Goal: Task Accomplishment & Management: Manage account settings

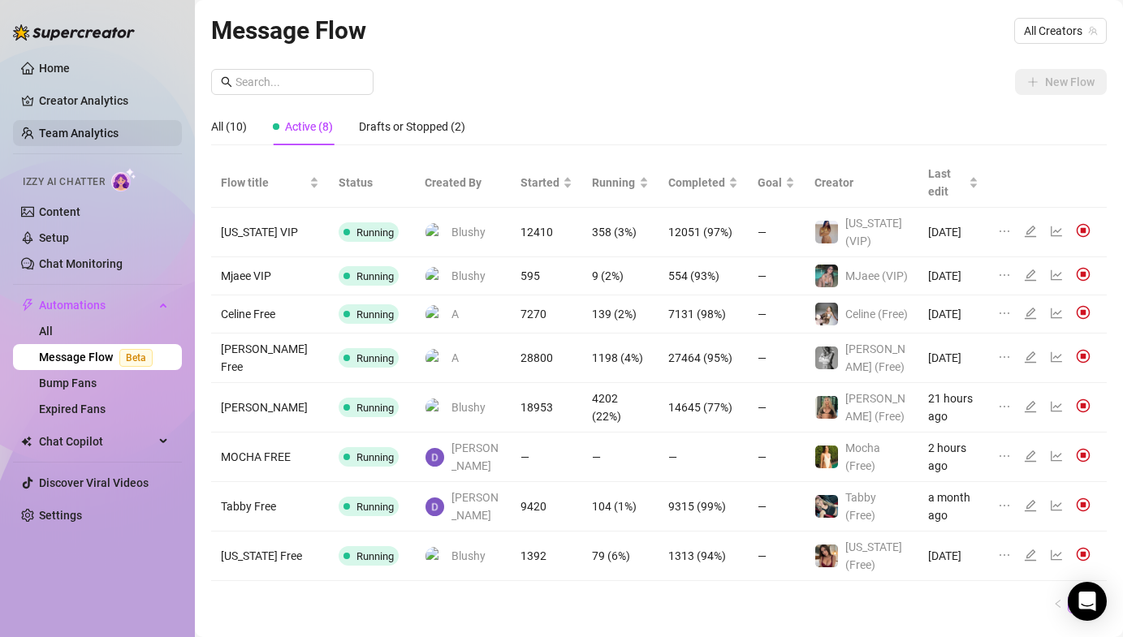
click at [106, 129] on link "Team Analytics" at bounding box center [79, 133] width 80 height 13
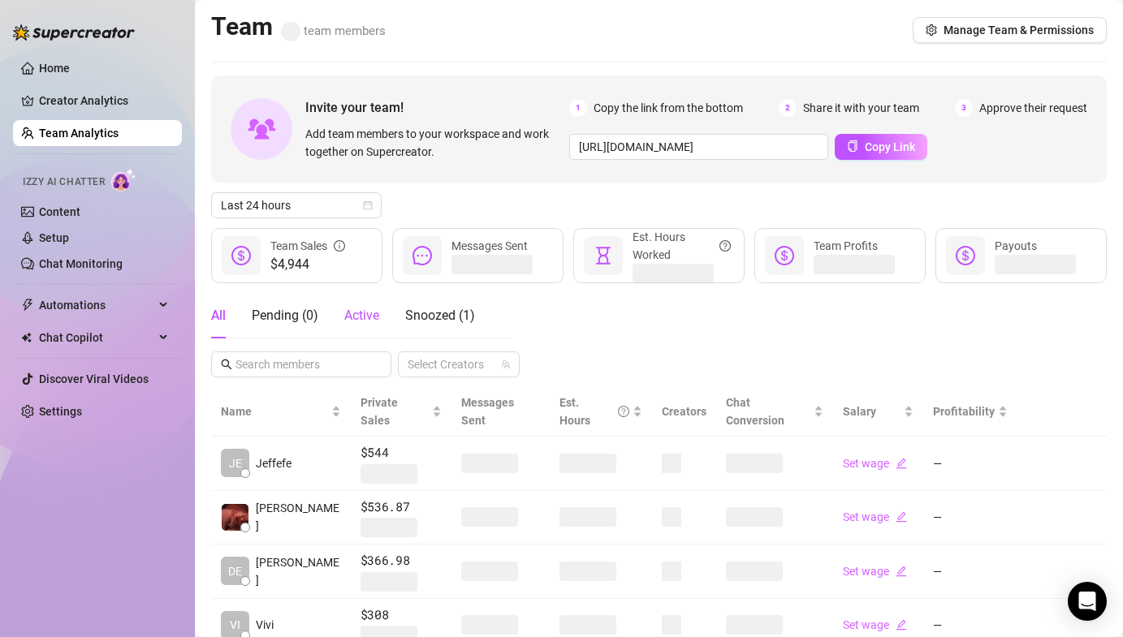
click at [367, 323] on div "Active" at bounding box center [361, 315] width 35 height 19
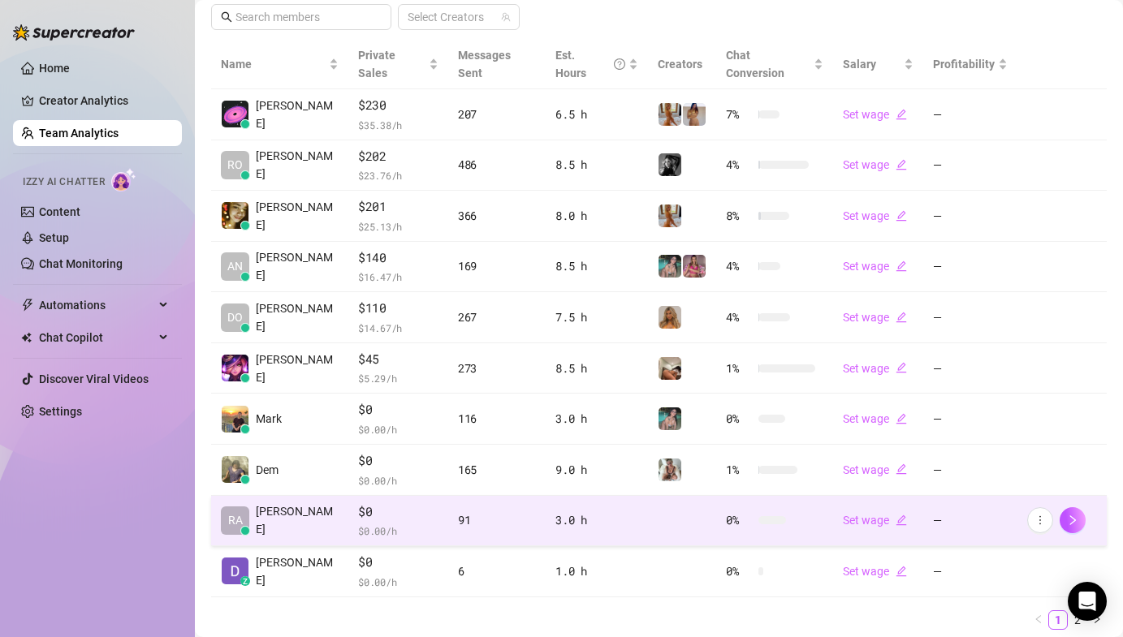
scroll to position [383, 0]
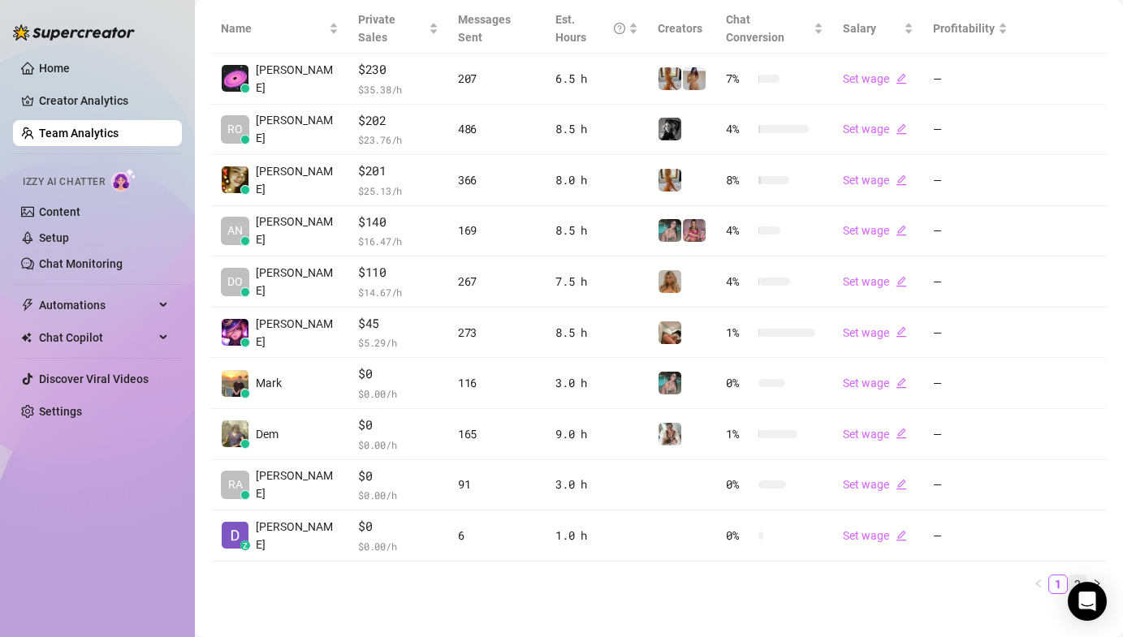
click at [1068, 576] on link "2" at bounding box center [1077, 585] width 18 height 18
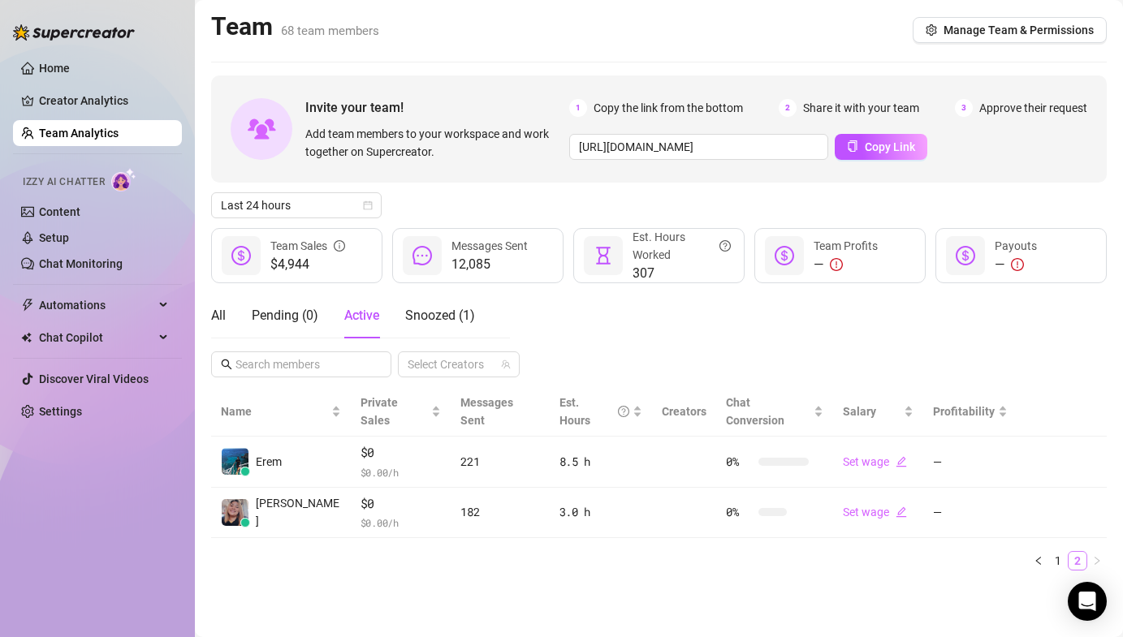
scroll to position [0, 0]
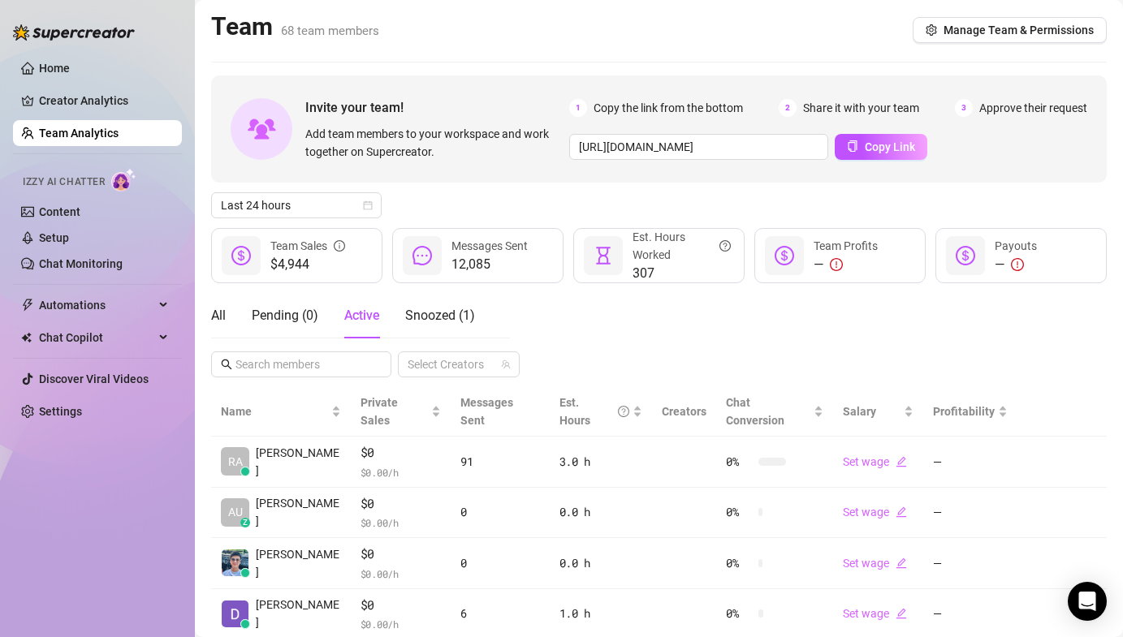
click at [782, 303] on div "All Pending ( 0 ) Active Snoozed ( 1 ) Select Creators" at bounding box center [658, 335] width 895 height 84
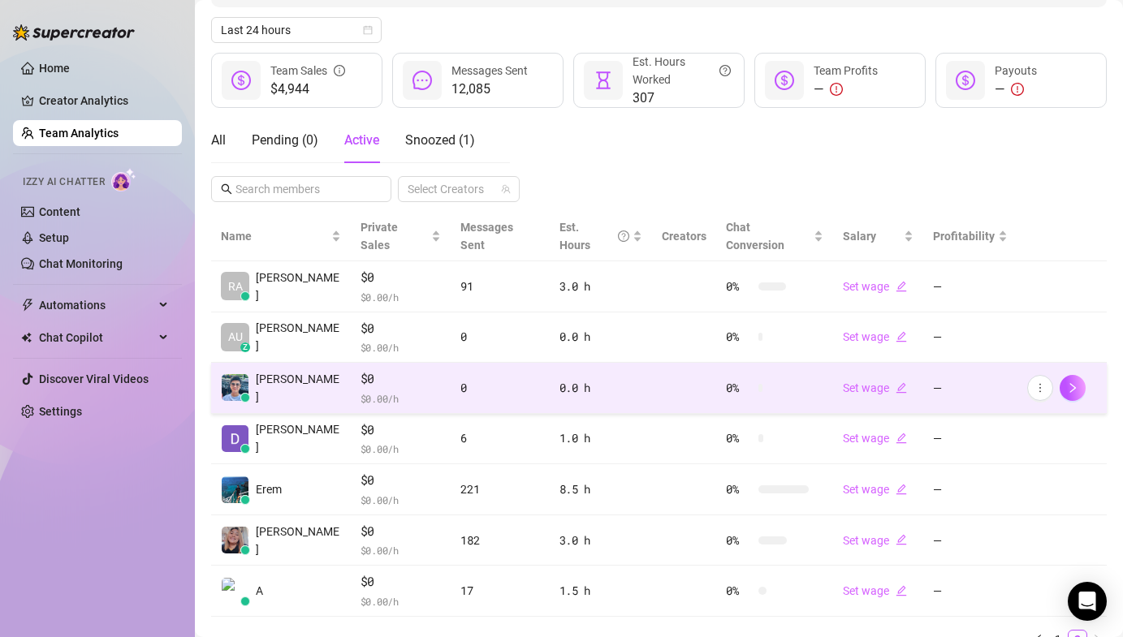
scroll to position [231, 0]
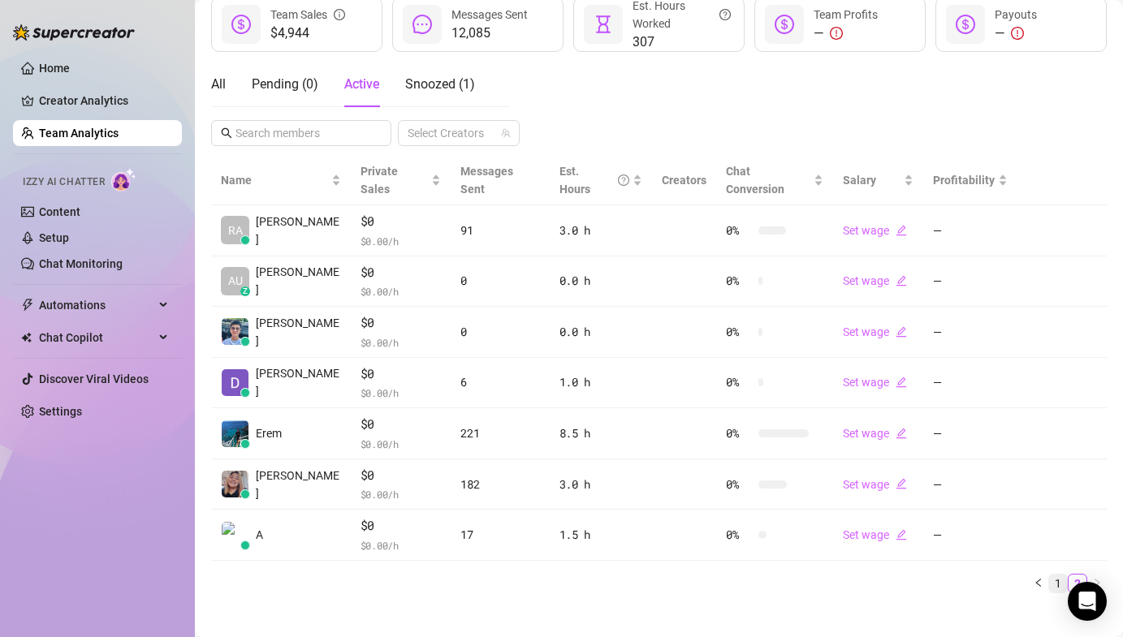
click at [1049, 575] on link "1" at bounding box center [1058, 584] width 18 height 18
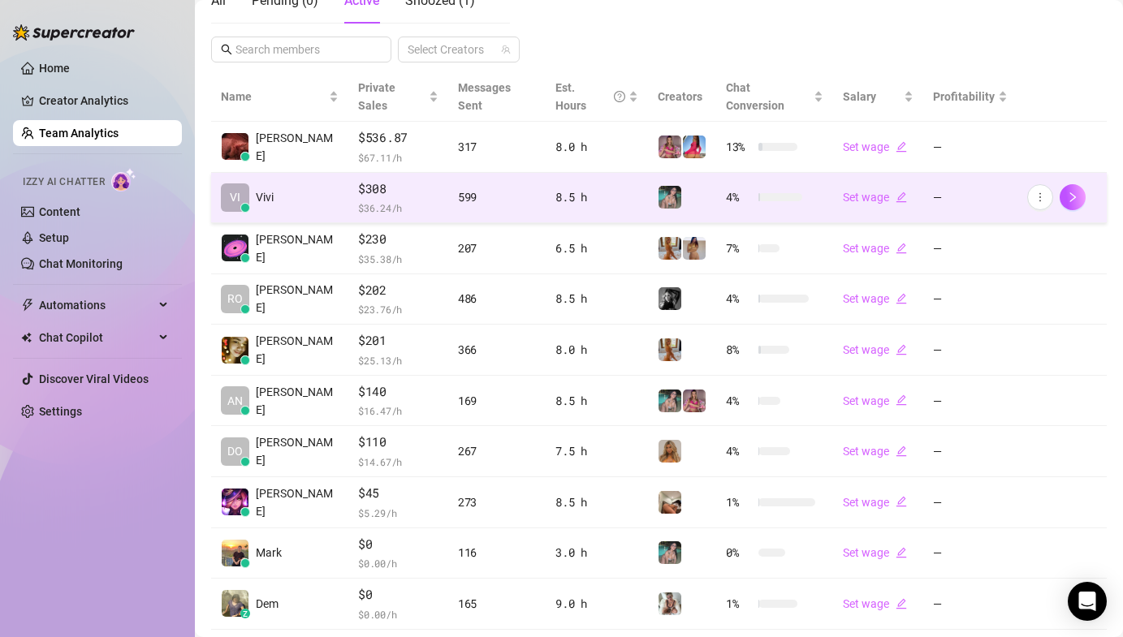
scroll to position [383, 0]
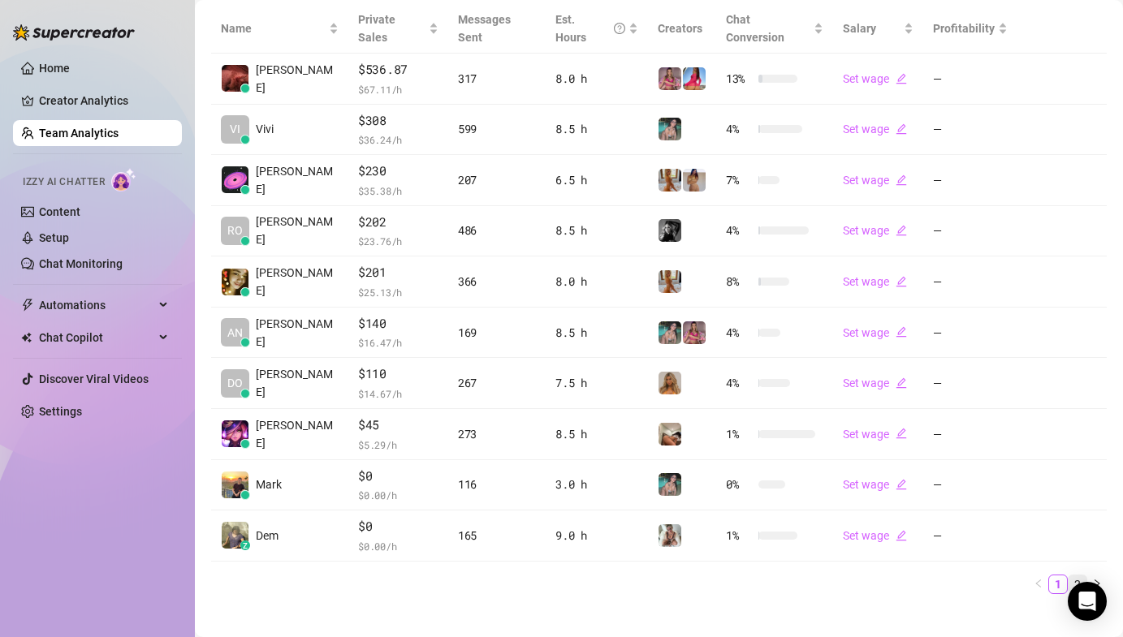
click at [1068, 576] on link "2" at bounding box center [1077, 585] width 18 height 18
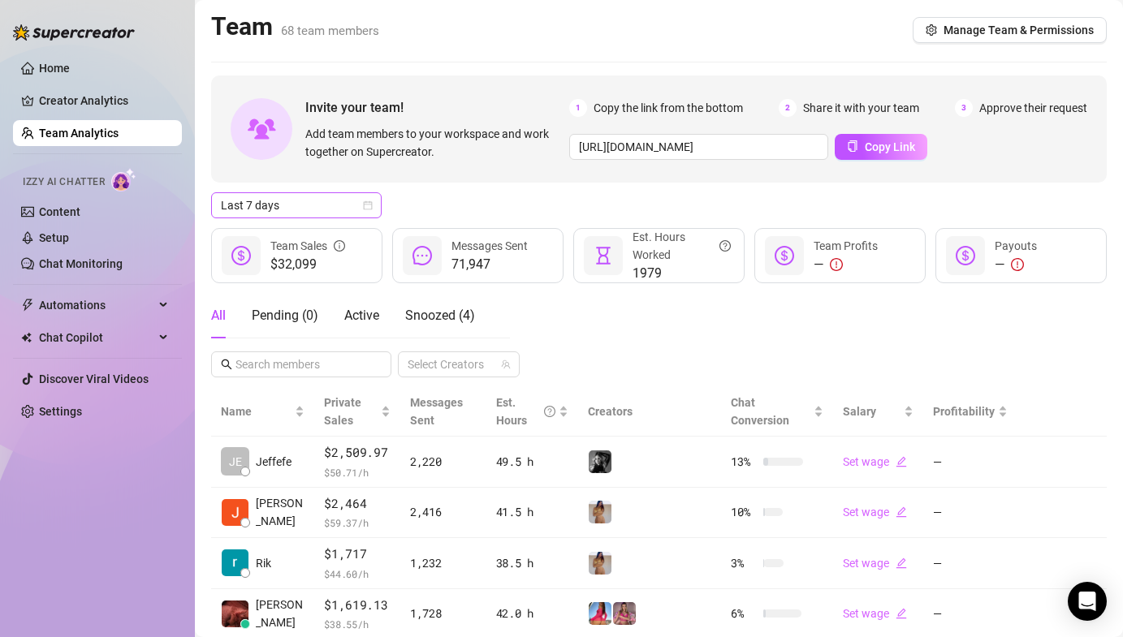
click at [324, 211] on span "Last 7 days" at bounding box center [296, 205] width 151 height 24
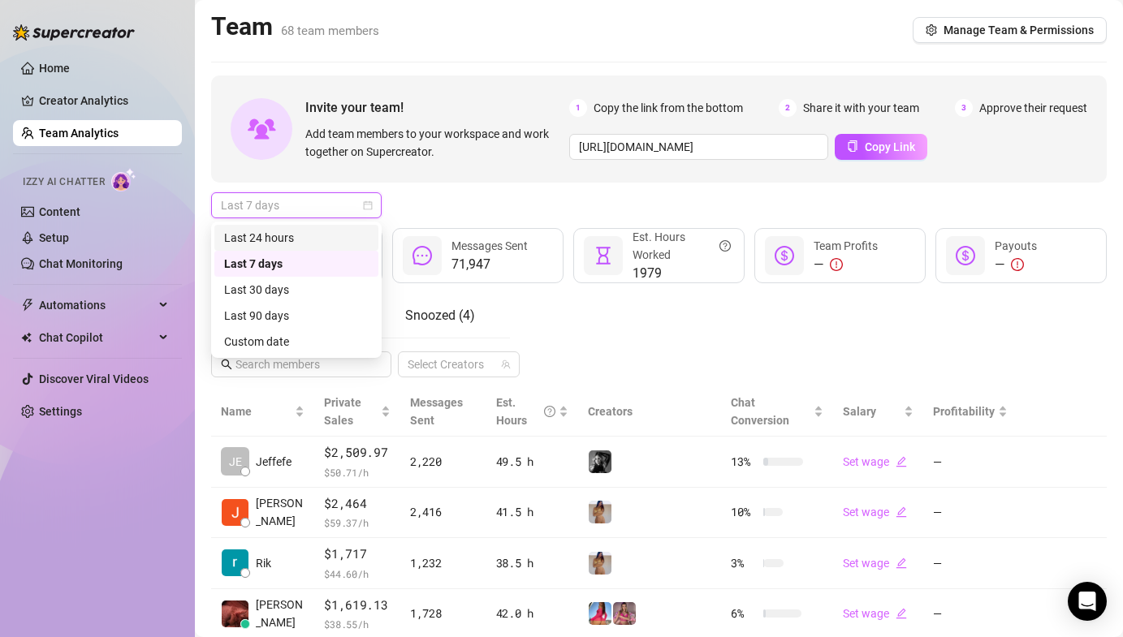
click at [318, 233] on div "Last 24 hours" at bounding box center [296, 238] width 144 height 18
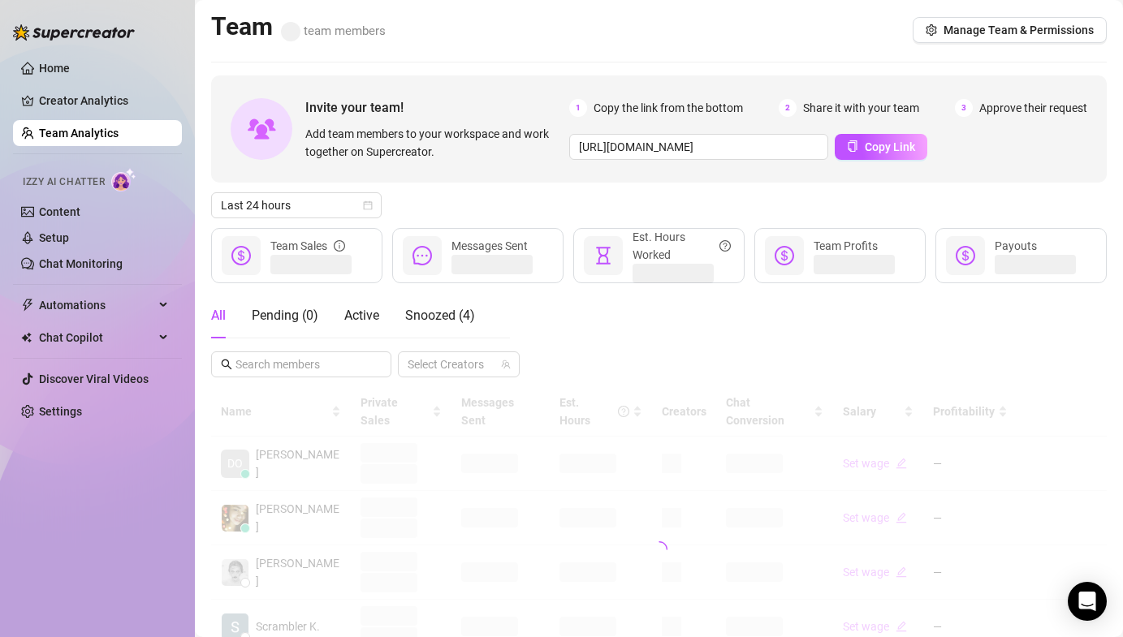
click at [471, 203] on div "Last 24 hours" at bounding box center [658, 205] width 895 height 26
click at [383, 310] on div "All Pending ( 0 ) Active Snoozed ( 4 )" at bounding box center [343, 315] width 264 height 45
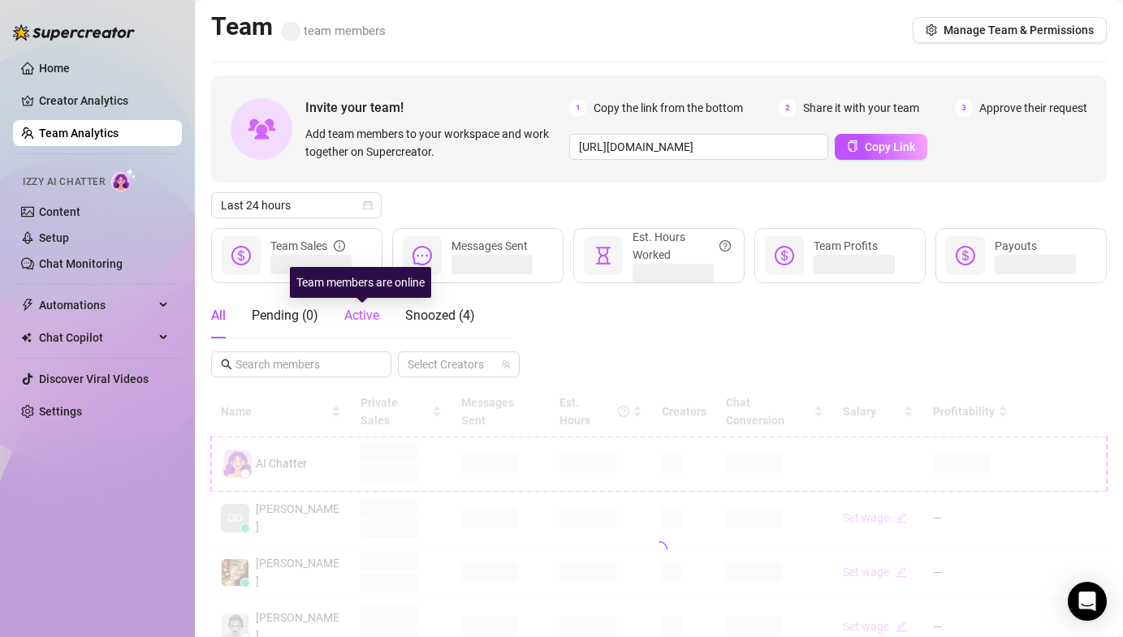
click at [365, 318] on span "Active" at bounding box center [361, 315] width 35 height 15
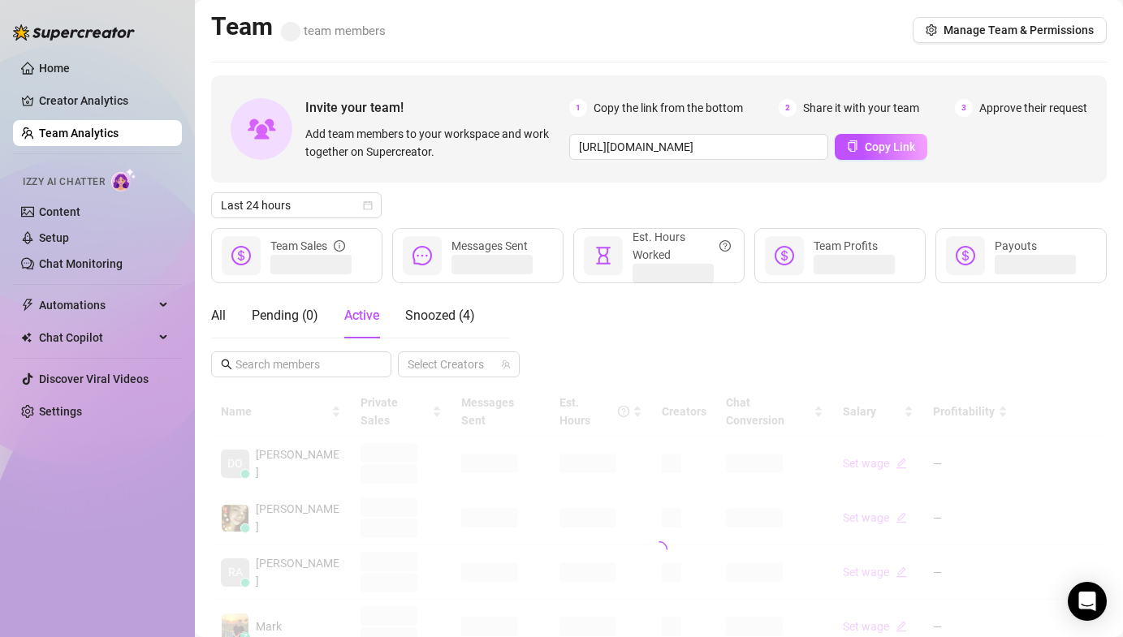
click at [446, 213] on div "Last 24 hours" at bounding box center [658, 205] width 895 height 26
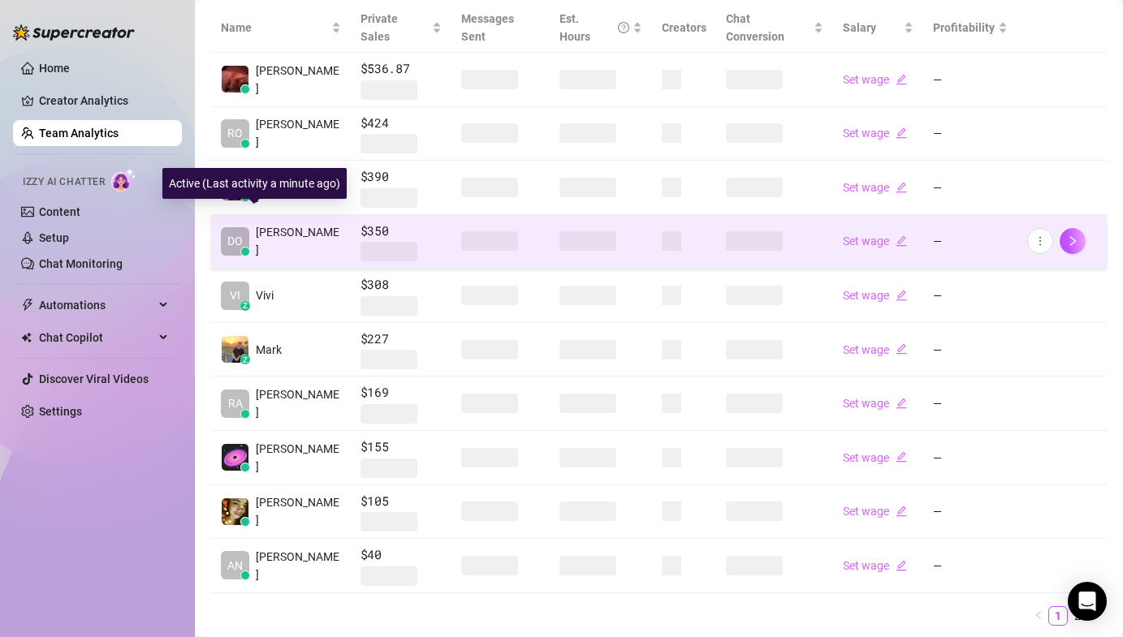
scroll to position [383, 0]
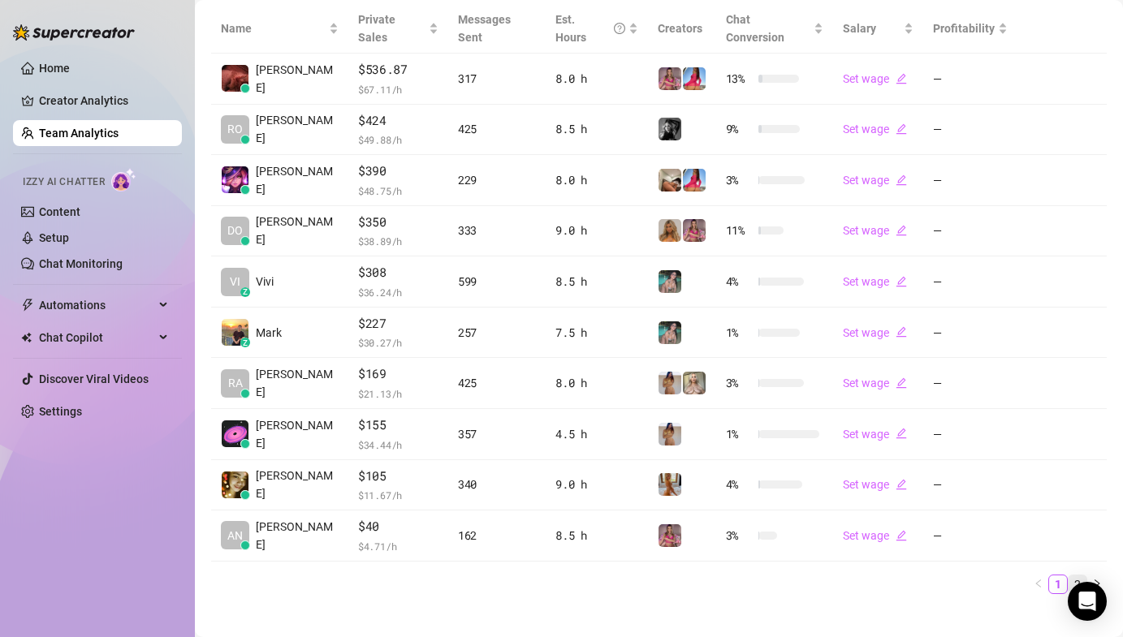
click at [1068, 576] on link "2" at bounding box center [1077, 585] width 18 height 18
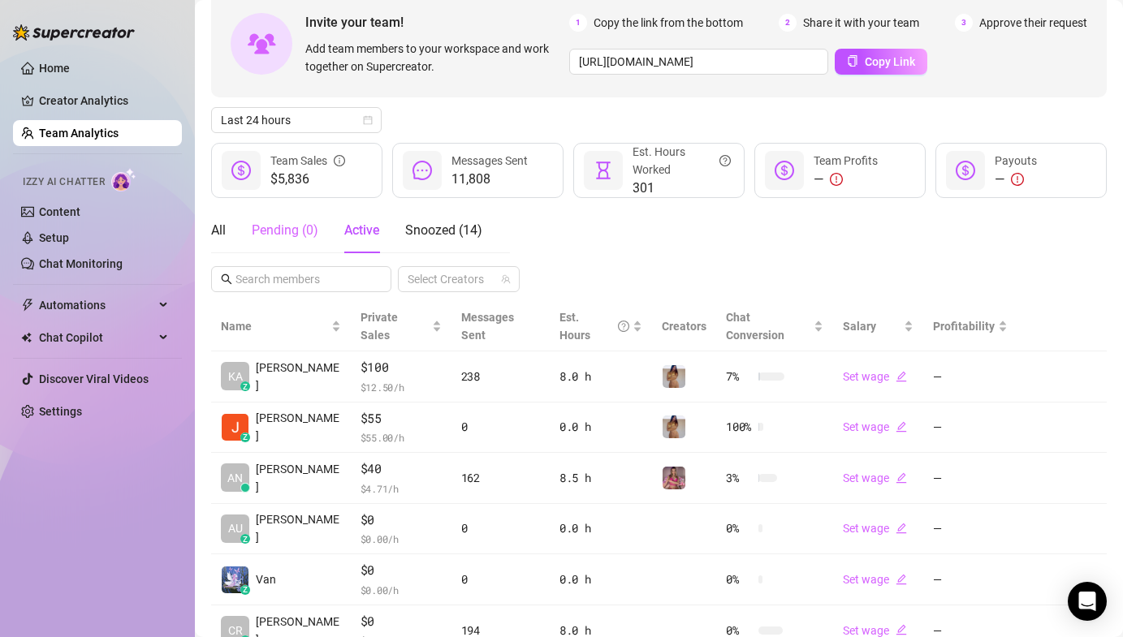
scroll to position [0, 0]
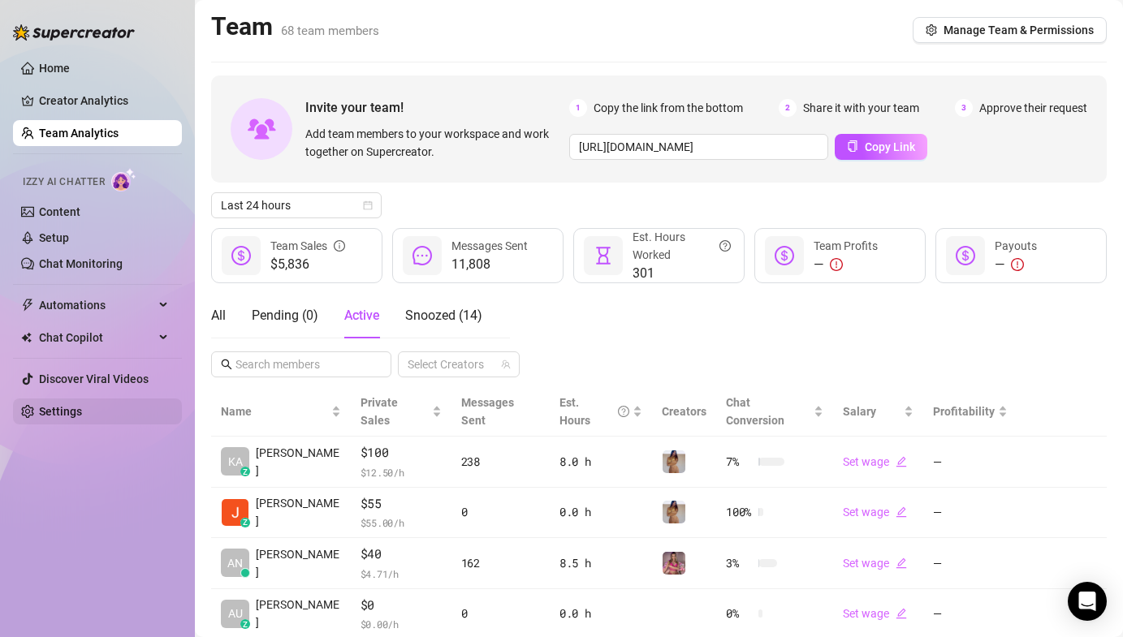
click at [82, 418] on link "Settings" at bounding box center [60, 411] width 43 height 13
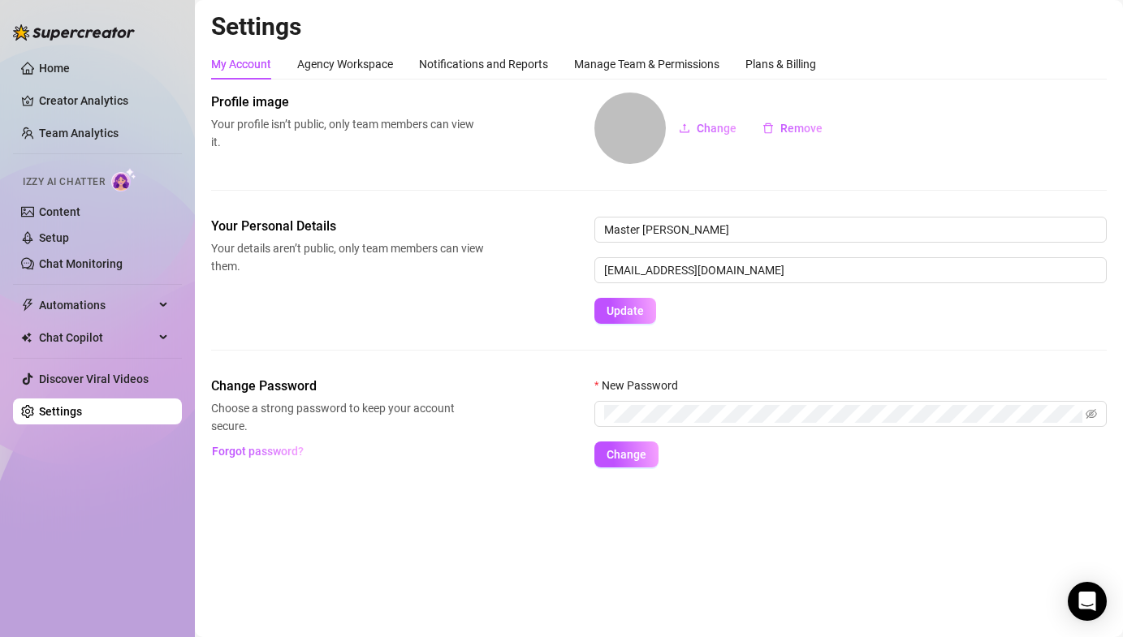
drag, startPoint x: 585, startPoint y: 51, endPoint x: 580, endPoint y: 84, distance: 32.8
click at [585, 52] on div "Manage Team & Permissions" at bounding box center [646, 64] width 145 height 31
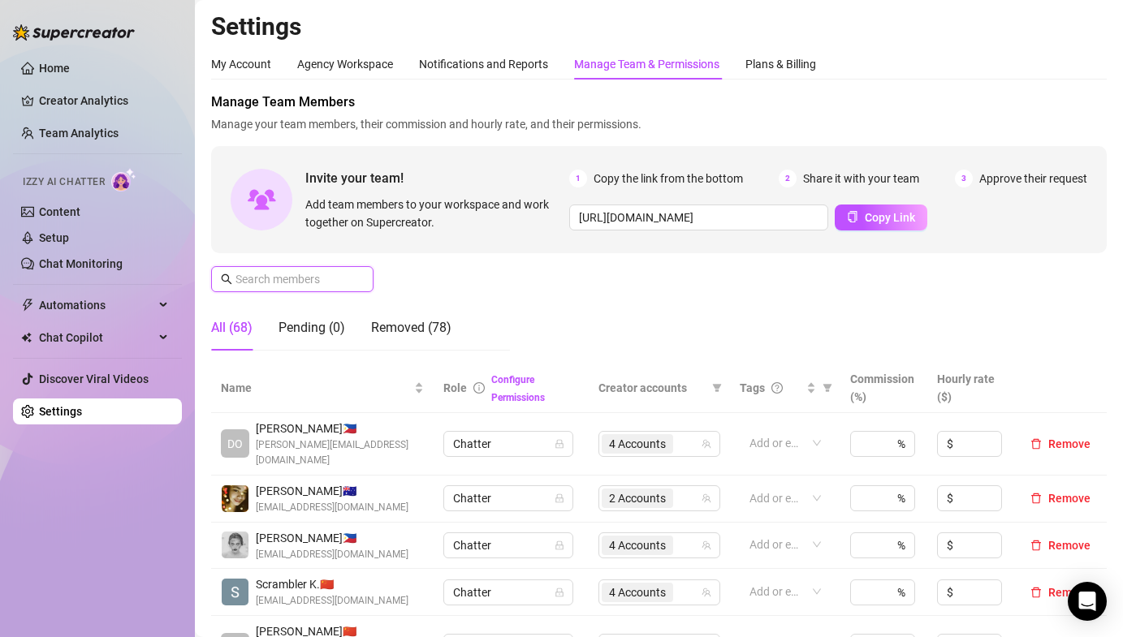
click at [298, 283] on input "text" at bounding box center [292, 279] width 115 height 18
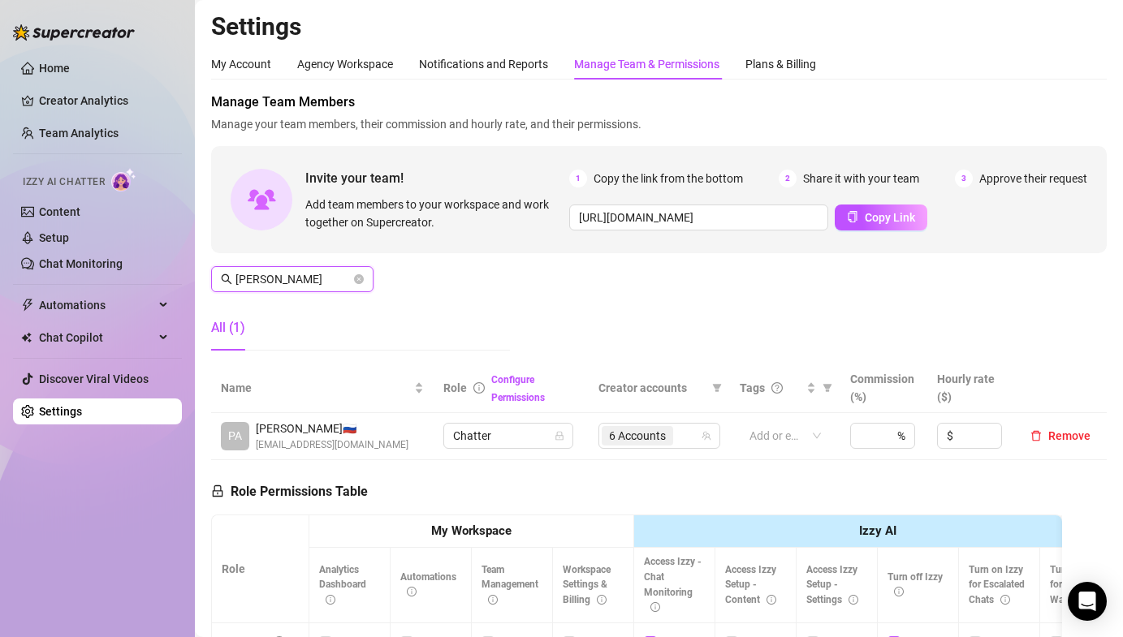
click at [641, 440] on span "6 Accounts" at bounding box center [637, 436] width 57 height 18
click at [619, 440] on span "6 Accounts" at bounding box center [637, 436] width 57 height 18
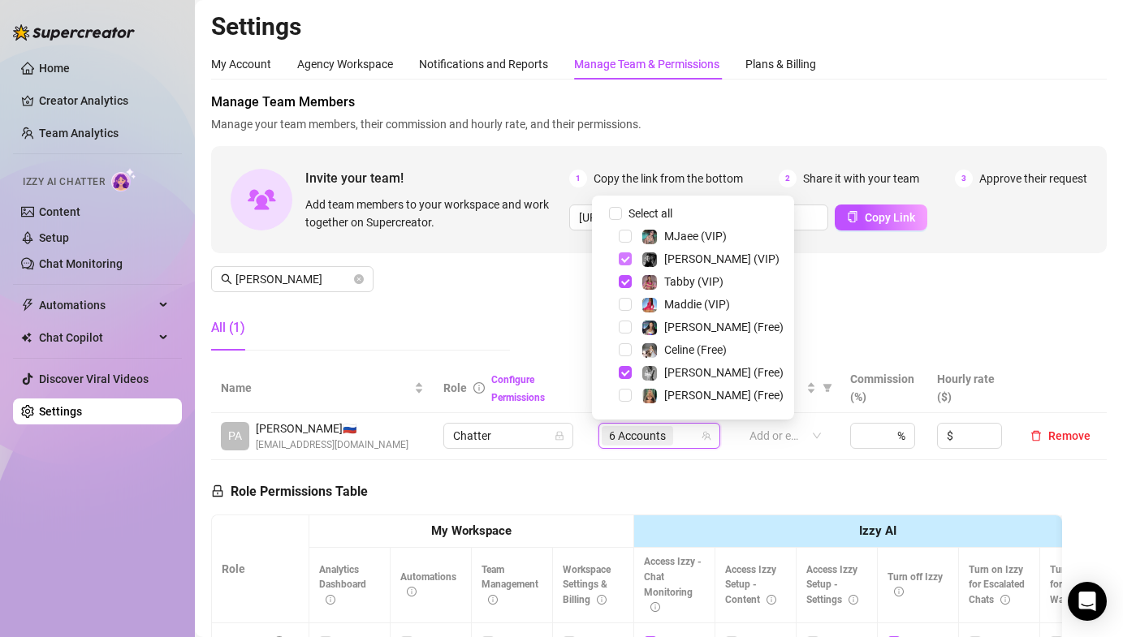
click at [623, 258] on span "Select tree node" at bounding box center [625, 258] width 13 height 13
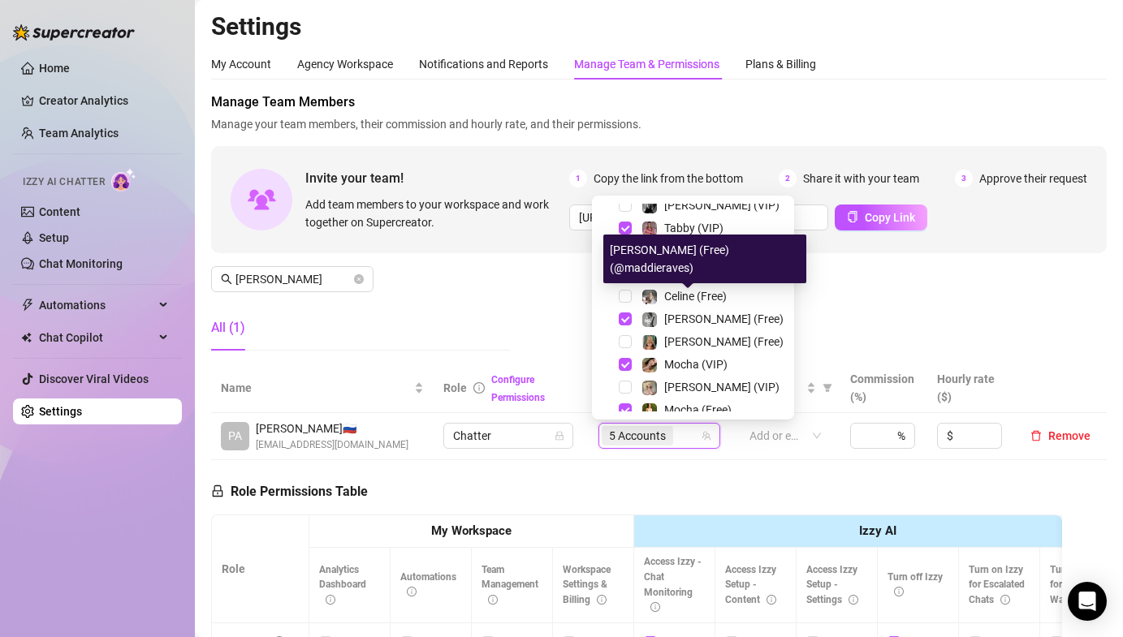
scroll to position [73, 0]
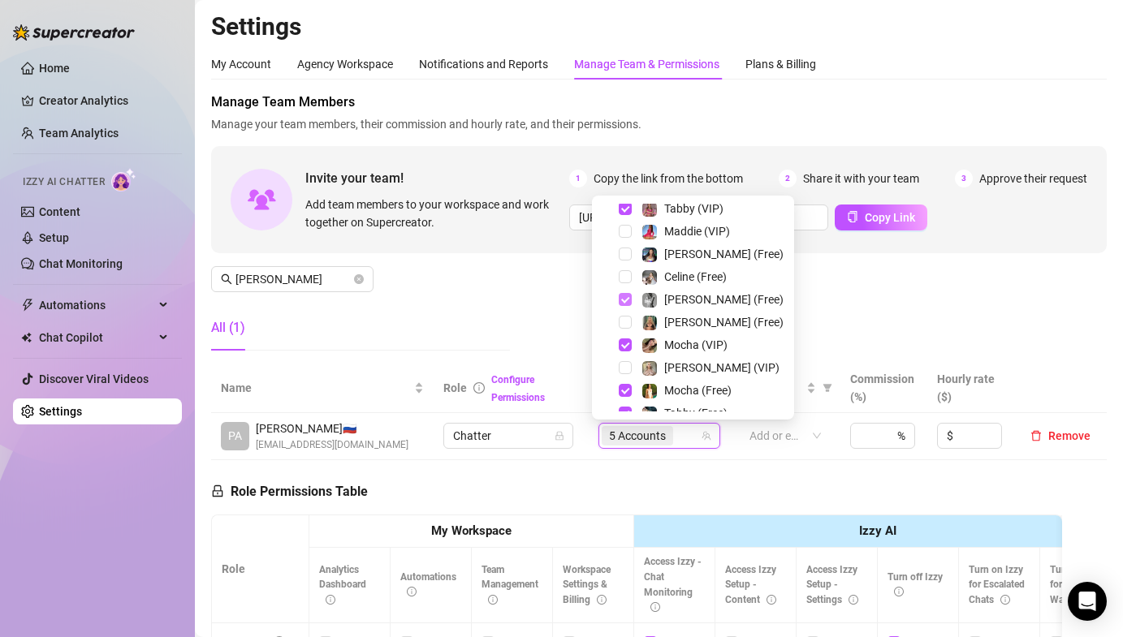
click at [627, 299] on span "Select tree node" at bounding box center [625, 299] width 13 height 13
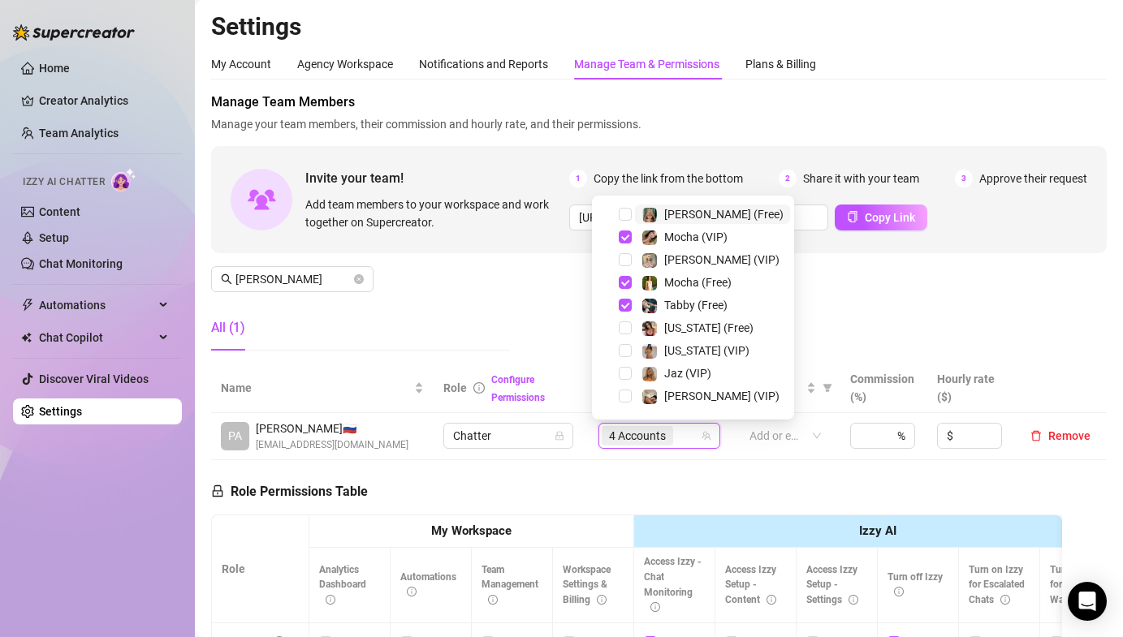
scroll to position [188, 0]
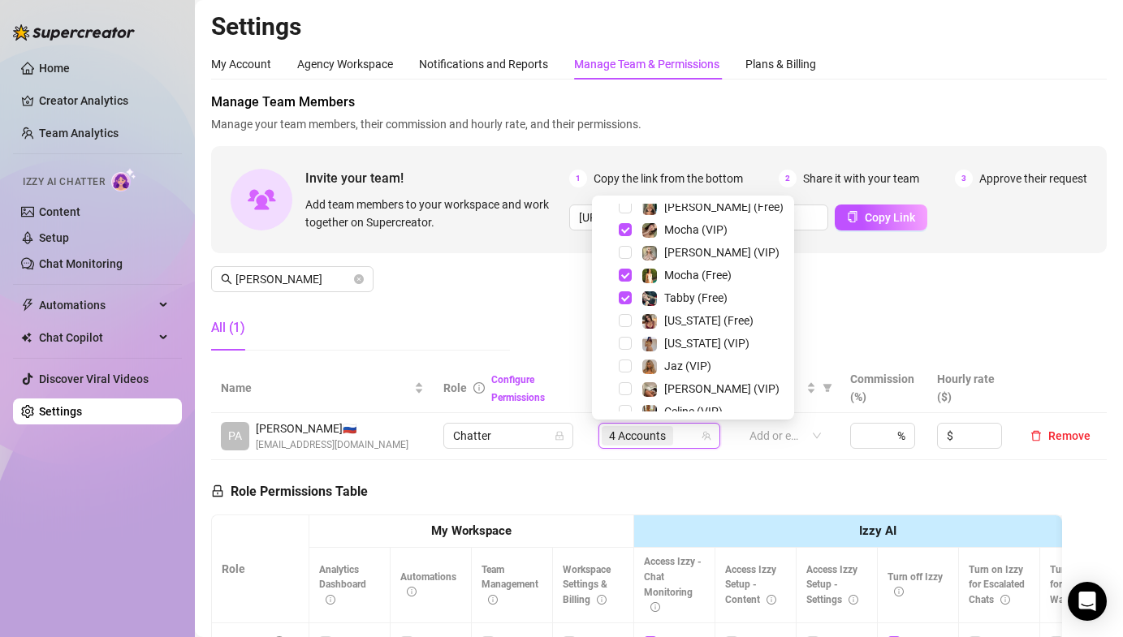
click at [847, 341] on div "Manage Team Members Manage your team members, their commission and hourly rate,…" at bounding box center [658, 228] width 895 height 271
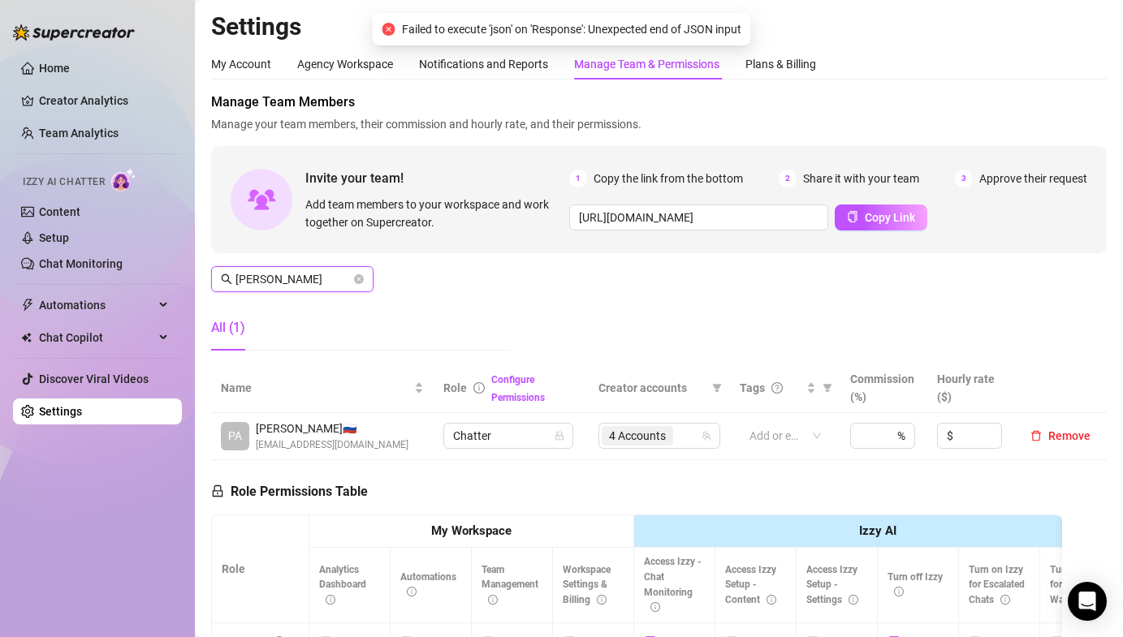
click at [291, 281] on input "Paul" at bounding box center [292, 279] width 115 height 18
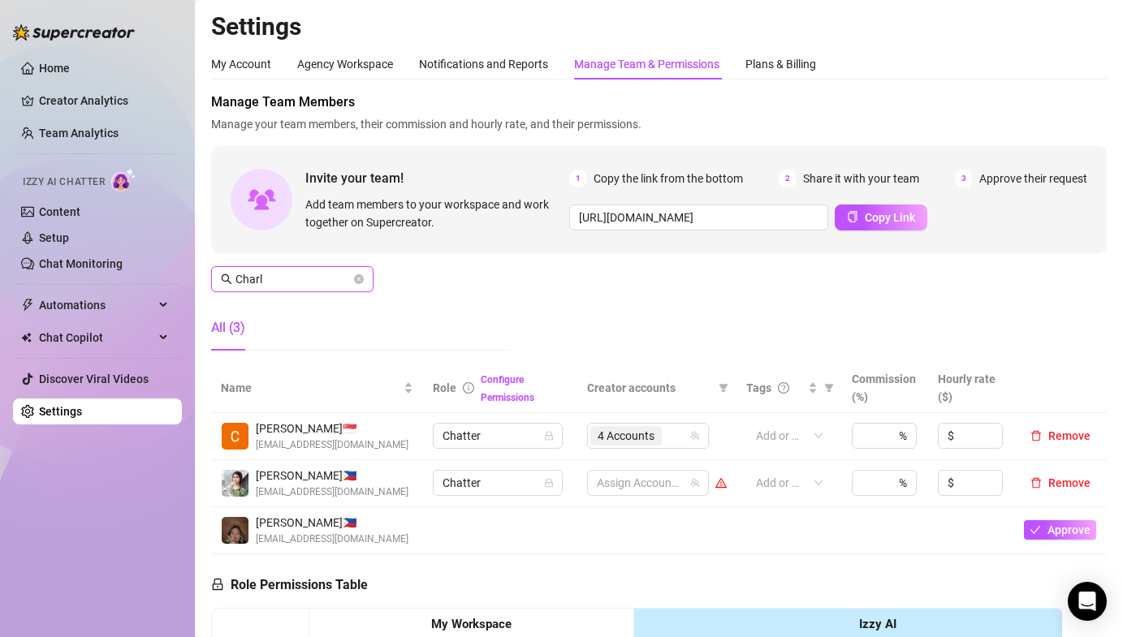
type input "Charl"
click at [634, 444] on span "4 Accounts" at bounding box center [625, 436] width 57 height 18
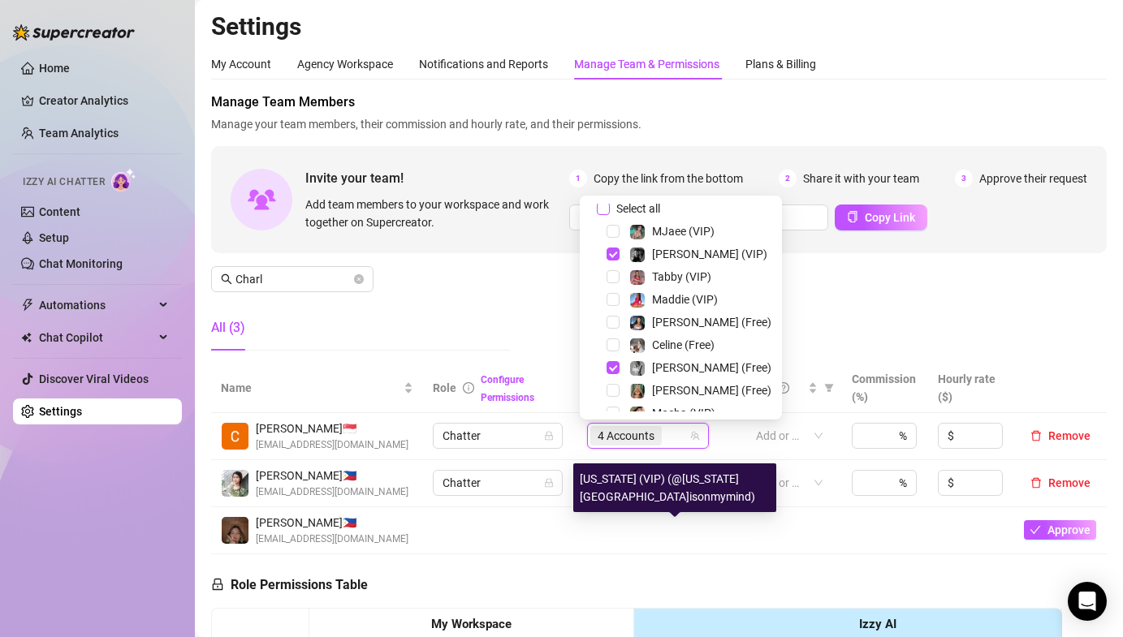
scroll to position [0, 0]
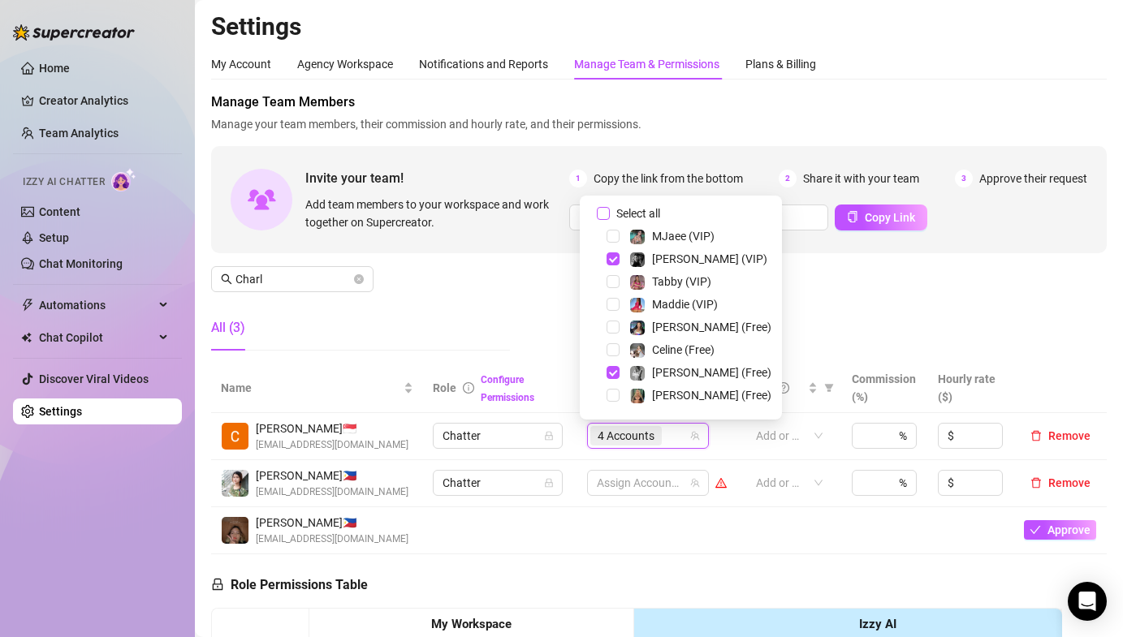
click at [600, 212] on input "Select all" at bounding box center [603, 213] width 13 height 13
checkbox input "false"
click at [610, 350] on span "Select tree node" at bounding box center [612, 349] width 13 height 13
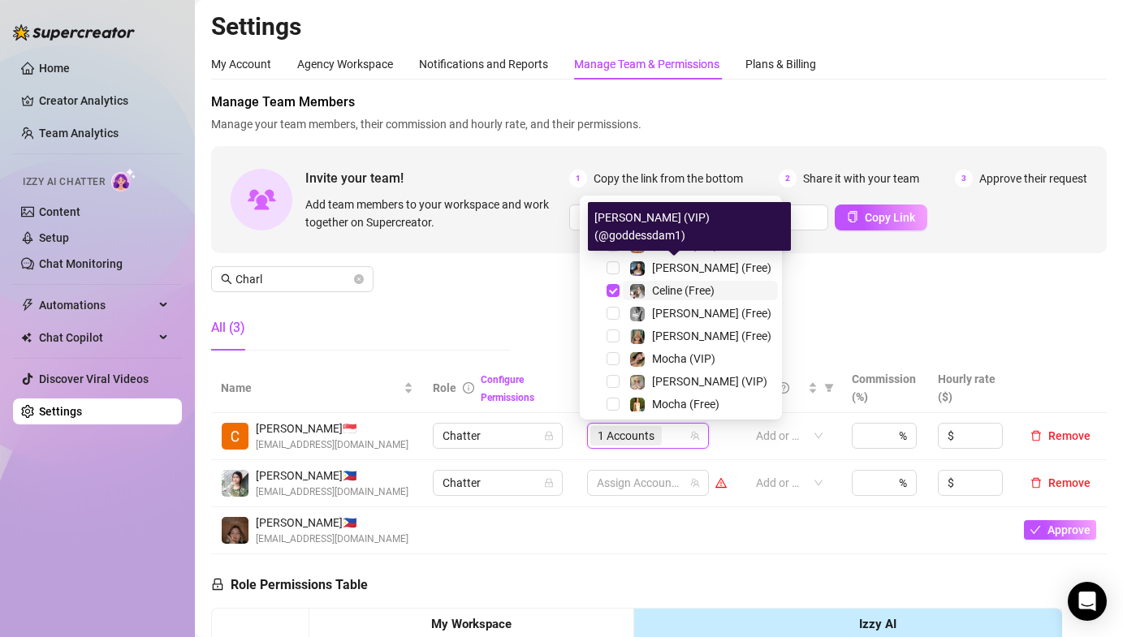
scroll to position [59, 0]
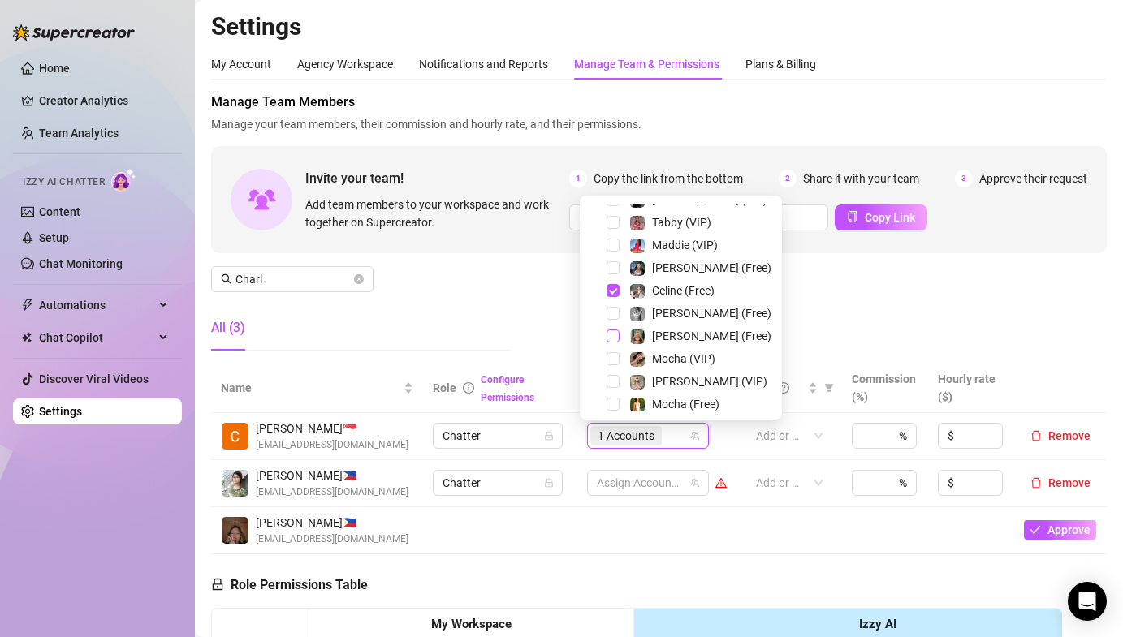
click at [609, 334] on span "Select tree node" at bounding box center [612, 336] width 13 height 13
click at [613, 375] on span "Select tree node" at bounding box center [612, 381] width 13 height 13
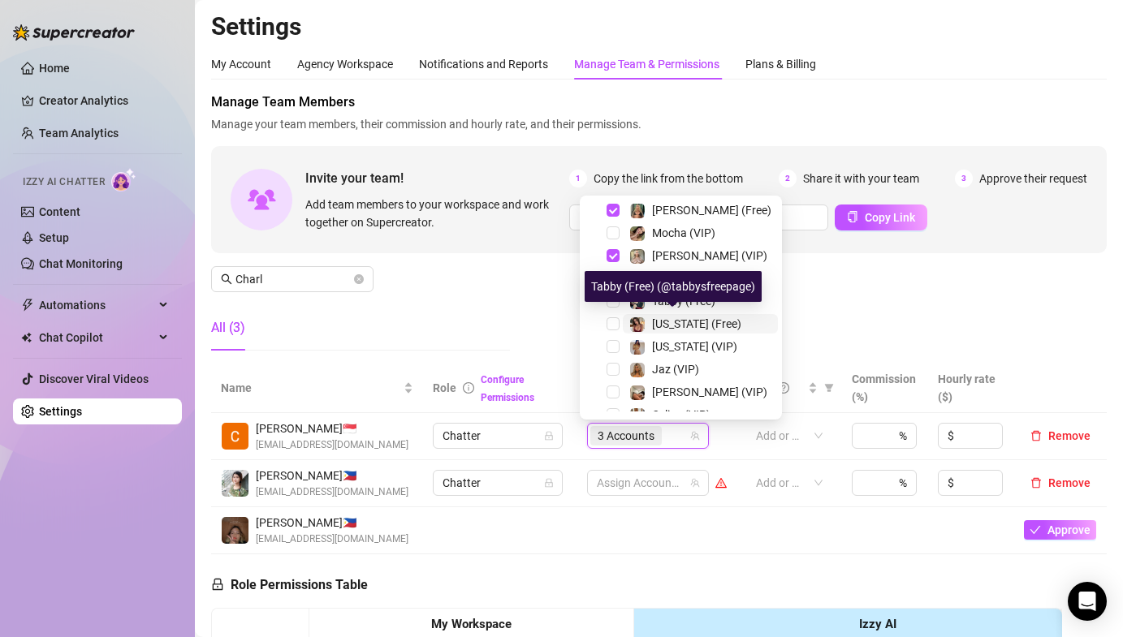
scroll to position [196, 0]
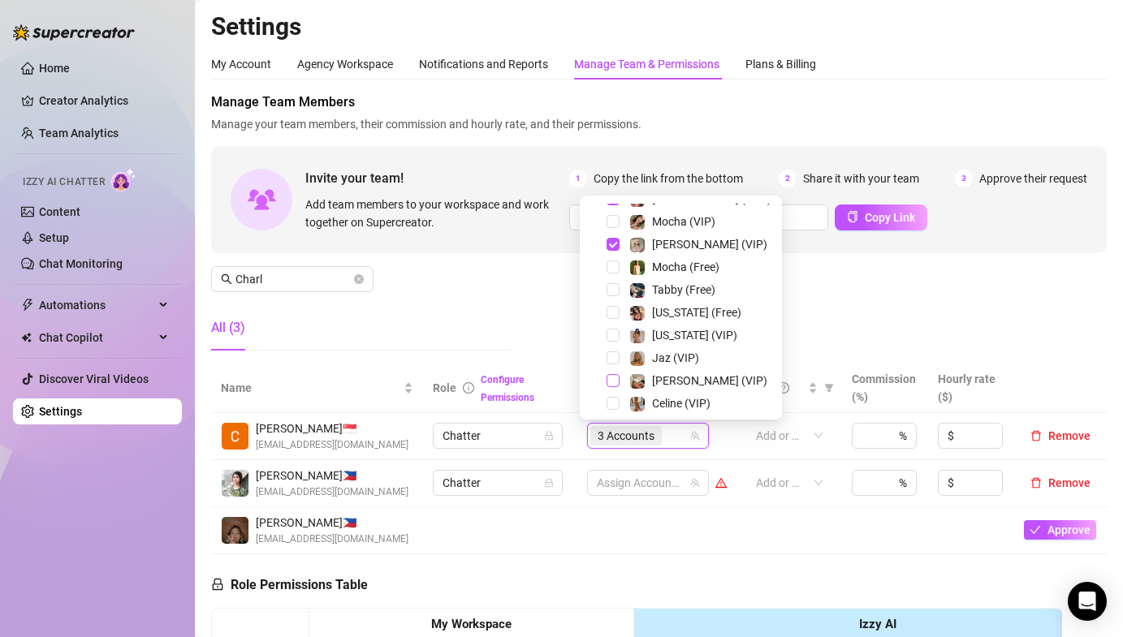
click at [608, 375] on span "Select tree node" at bounding box center [612, 380] width 13 height 13
click at [614, 396] on div "Celine (VIP)" at bounding box center [681, 403] width 194 height 19
click at [615, 398] on span "Select tree node" at bounding box center [612, 403] width 13 height 13
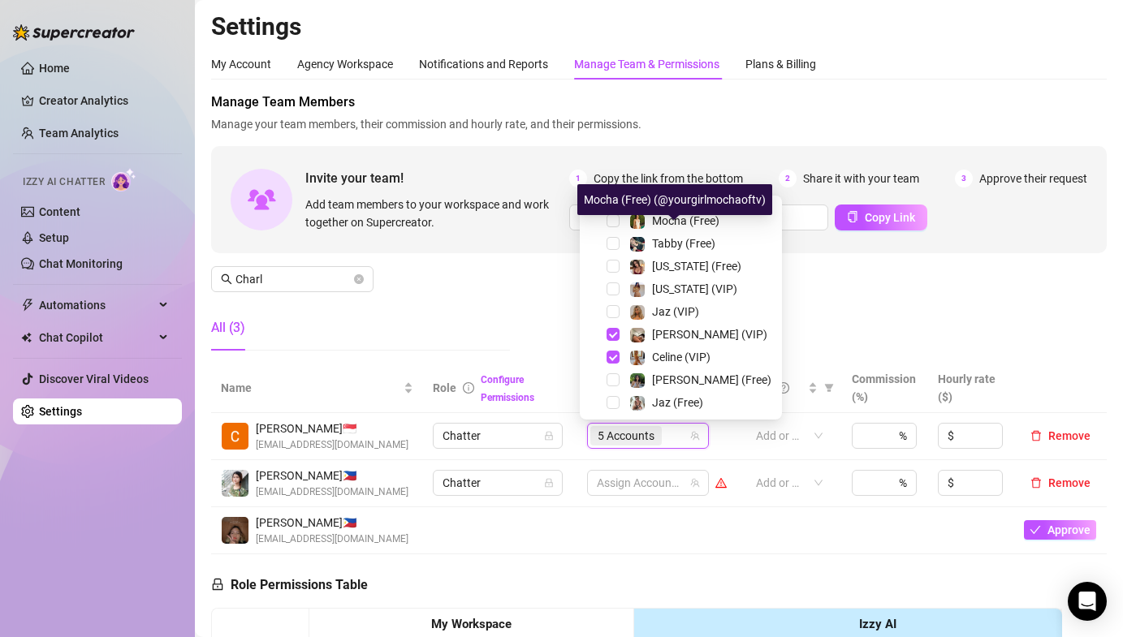
scroll to position [247, 0]
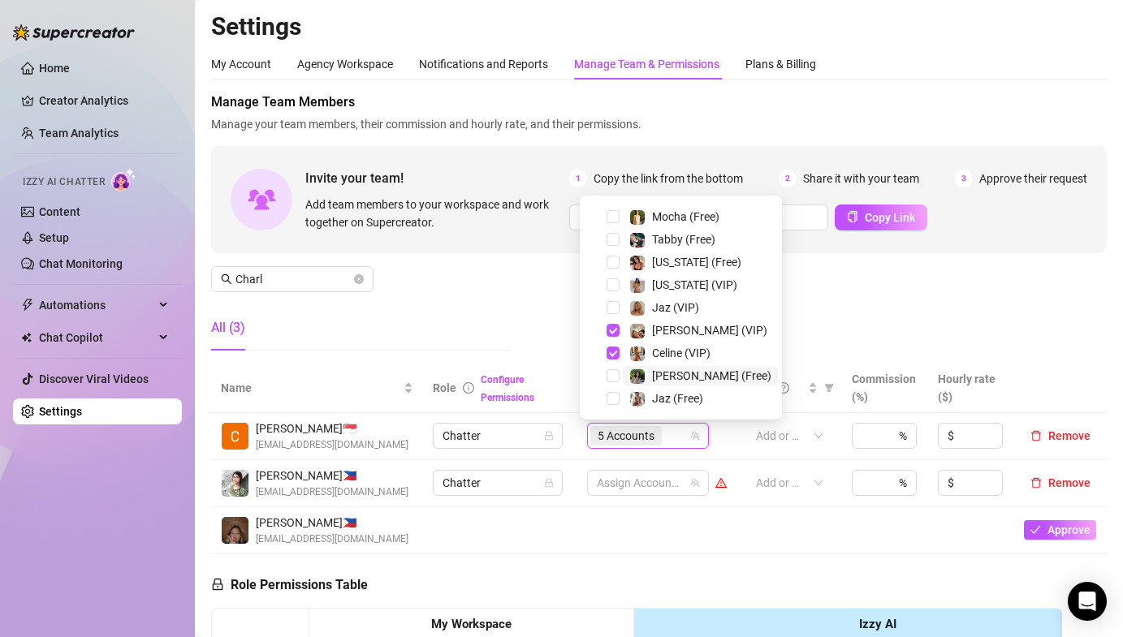
drag, startPoint x: 614, startPoint y: 378, endPoint x: 632, endPoint y: 370, distance: 19.6
click at [615, 378] on span "Select tree node" at bounding box center [612, 375] width 13 height 13
click at [945, 295] on div "Manage Team Members Manage your team members, their commission and hourly rate,…" at bounding box center [658, 228] width 895 height 271
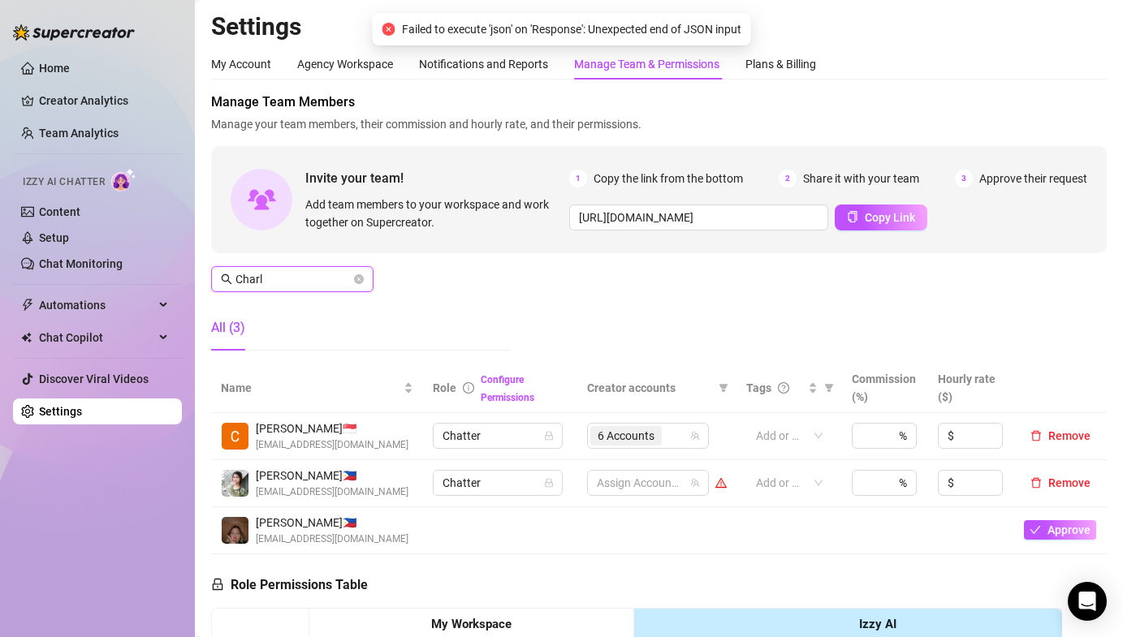
click at [318, 283] on input "Charl" at bounding box center [292, 279] width 115 height 18
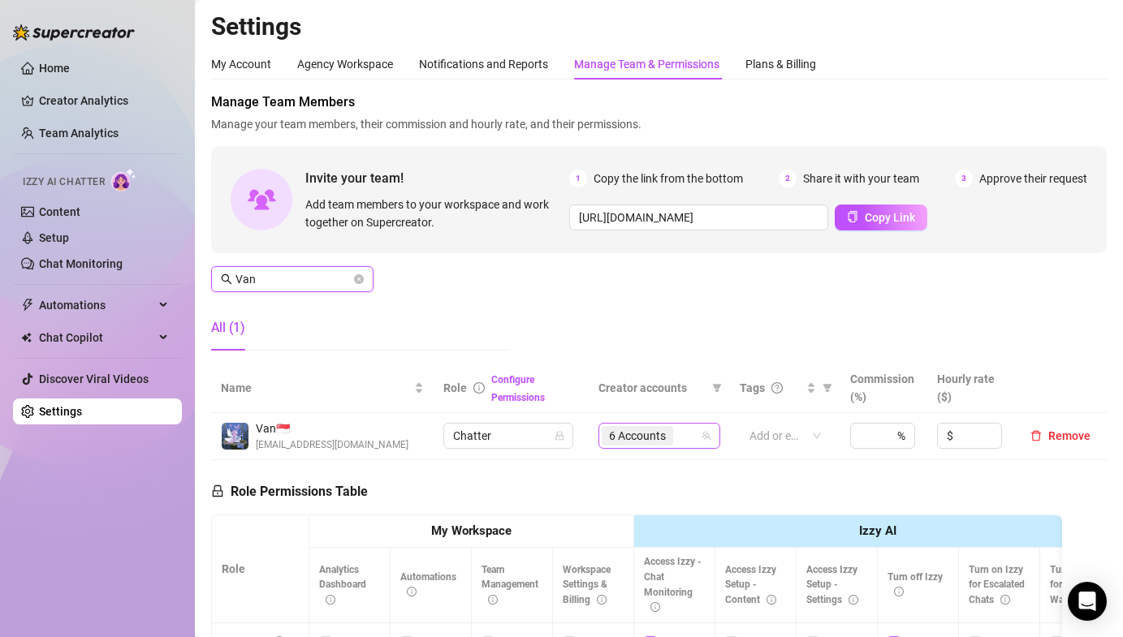
click at [661, 445] on span "6 Accounts" at bounding box center [637, 435] width 71 height 19
drag, startPoint x: 641, startPoint y: 440, endPoint x: 633, endPoint y: 386, distance: 54.2
click at [641, 440] on span "6 Accounts" at bounding box center [637, 436] width 57 height 18
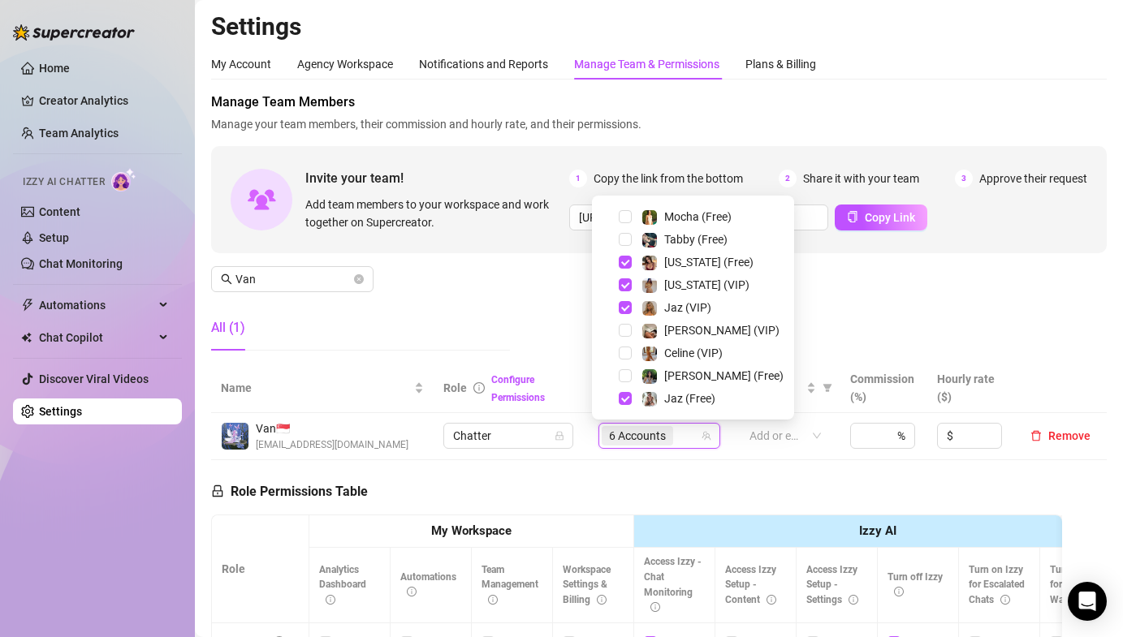
drag, startPoint x: 623, startPoint y: 304, endPoint x: 631, endPoint y: 369, distance: 65.4
click at [623, 304] on span "Select tree node" at bounding box center [625, 307] width 13 height 13
click at [622, 399] on span "Select tree node" at bounding box center [625, 398] width 13 height 13
click at [947, 278] on div "Manage Team Members Manage your team members, their commission and hourly rate,…" at bounding box center [658, 228] width 895 height 271
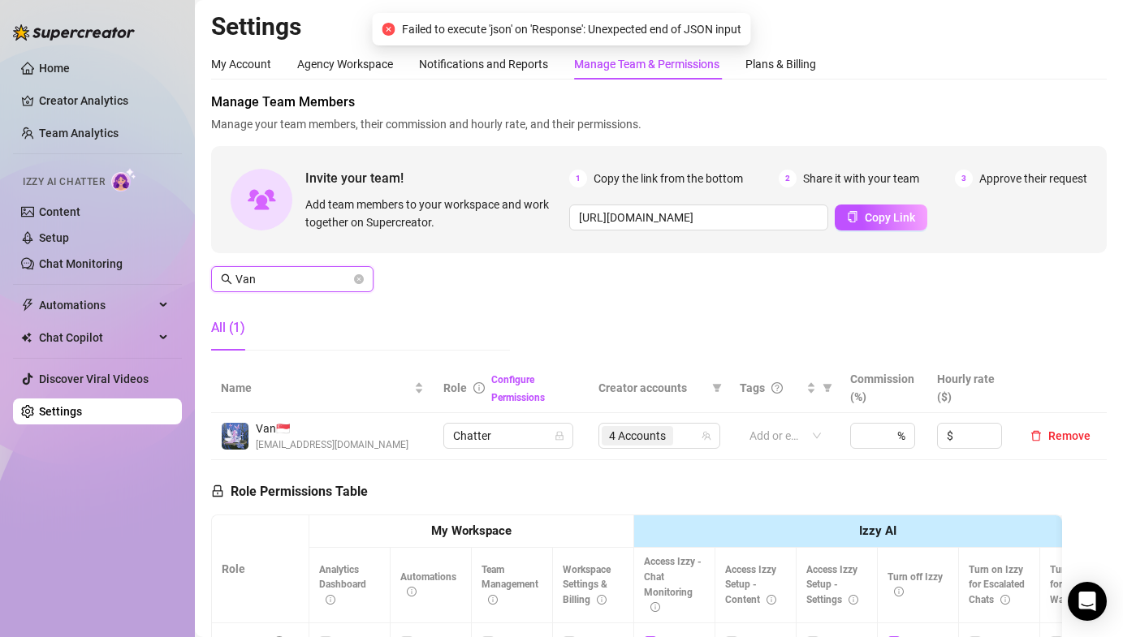
click at [283, 276] on input "Van" at bounding box center [292, 279] width 115 height 18
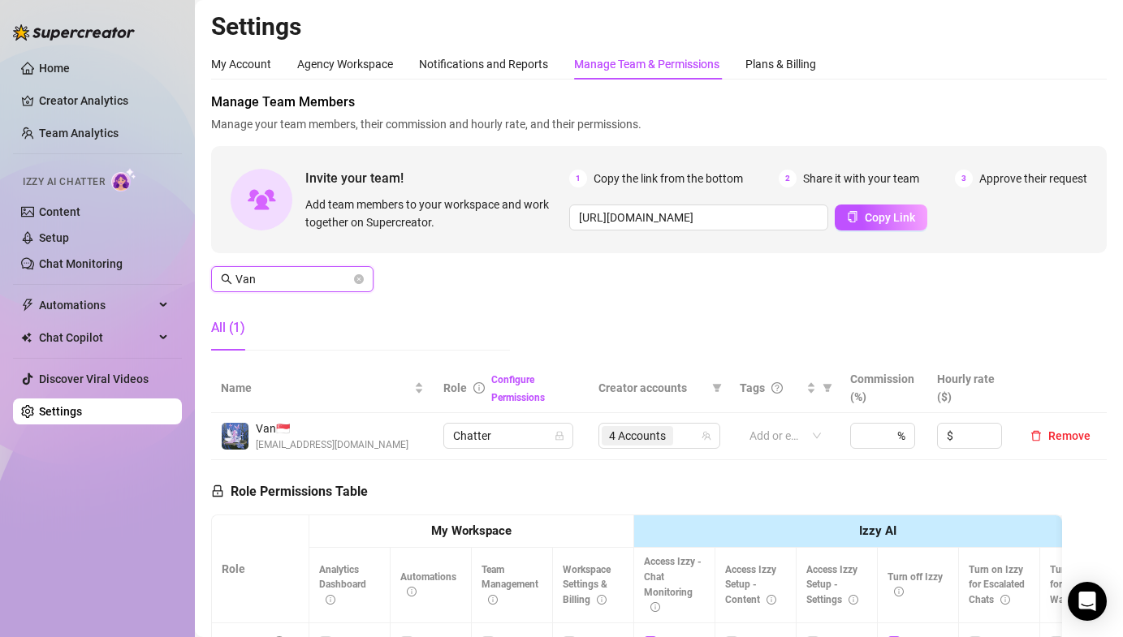
click at [283, 276] on input "Van" at bounding box center [292, 279] width 115 height 18
click at [283, 275] on input "Van" at bounding box center [292, 279] width 115 height 18
click at [627, 434] on span "6 Accounts" at bounding box center [637, 436] width 57 height 18
type input "Crissa"
click at [648, 433] on span "6 Accounts" at bounding box center [637, 436] width 57 height 18
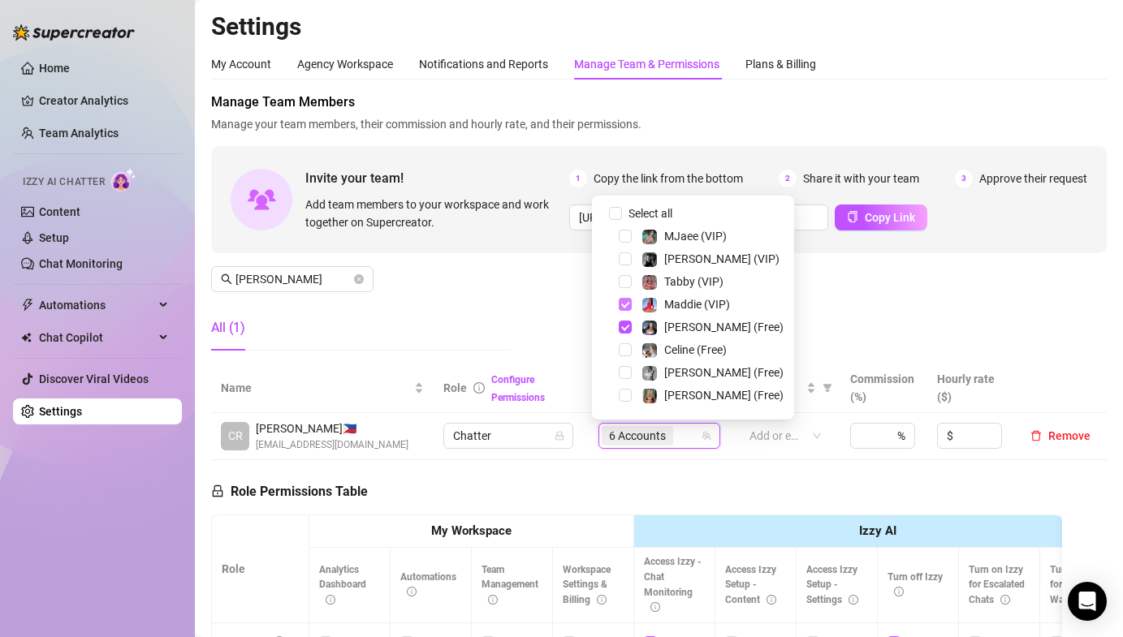
click at [624, 303] on span "Select tree node" at bounding box center [625, 304] width 13 height 13
click at [623, 321] on span "Select tree node" at bounding box center [625, 327] width 13 height 13
click at [624, 254] on span "Select tree node" at bounding box center [625, 258] width 13 height 13
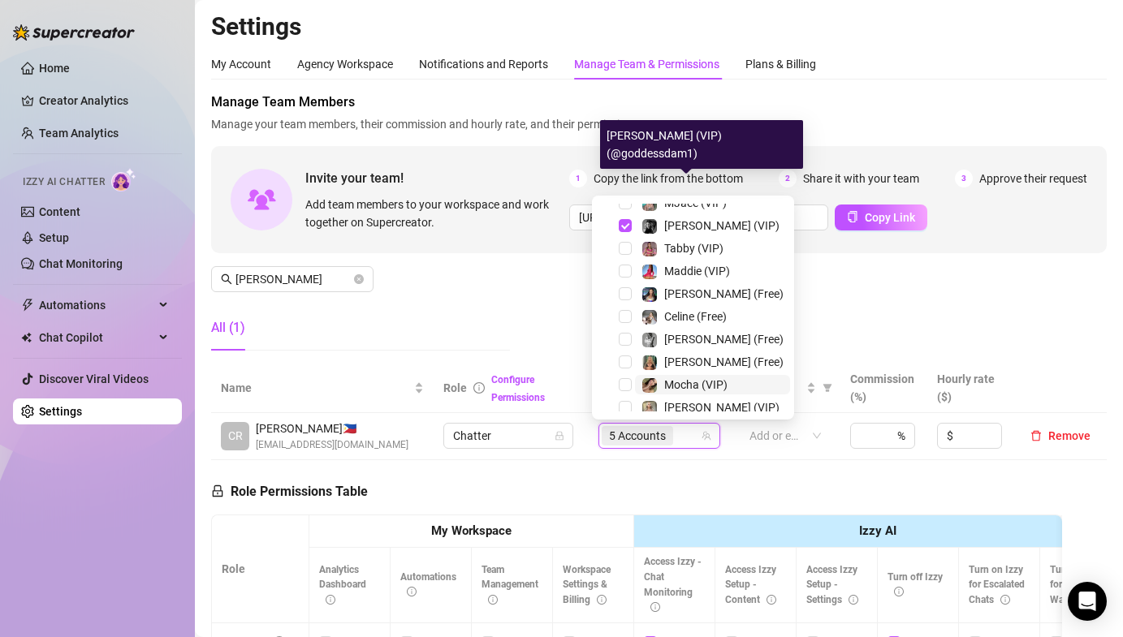
scroll to position [119, 0]
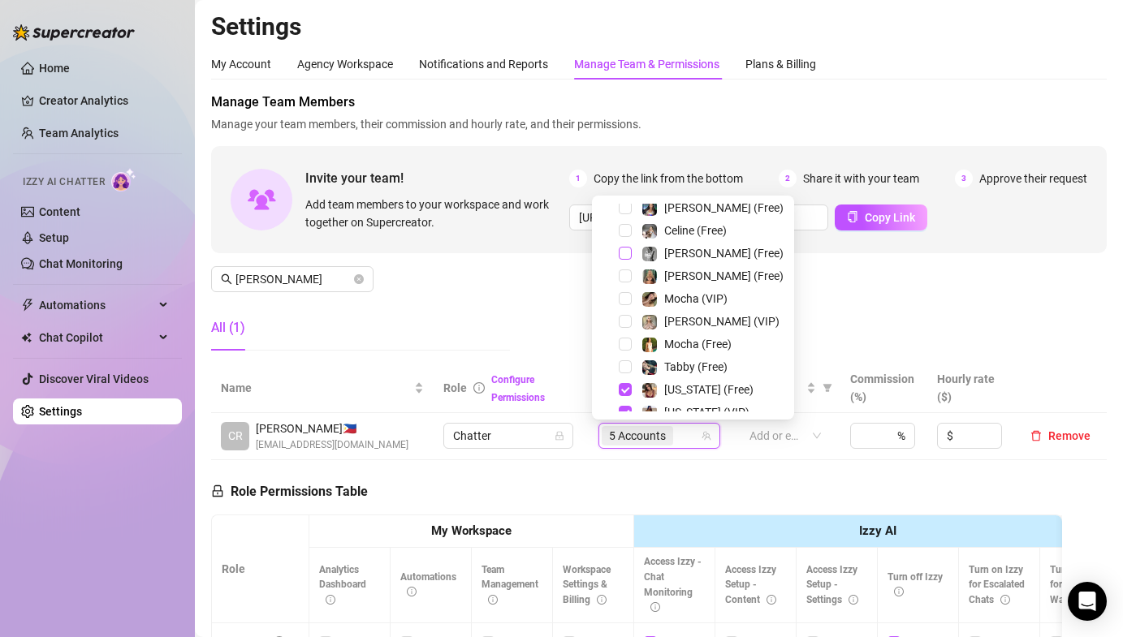
click at [619, 252] on span "Select tree node" at bounding box center [625, 253] width 13 height 13
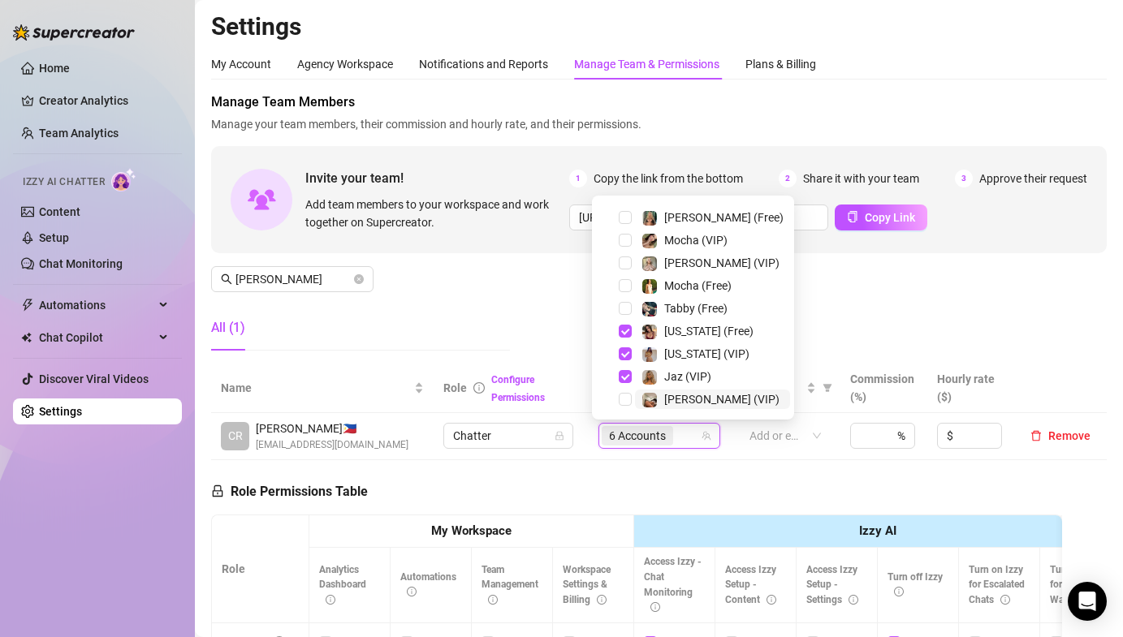
scroll to position [247, 0]
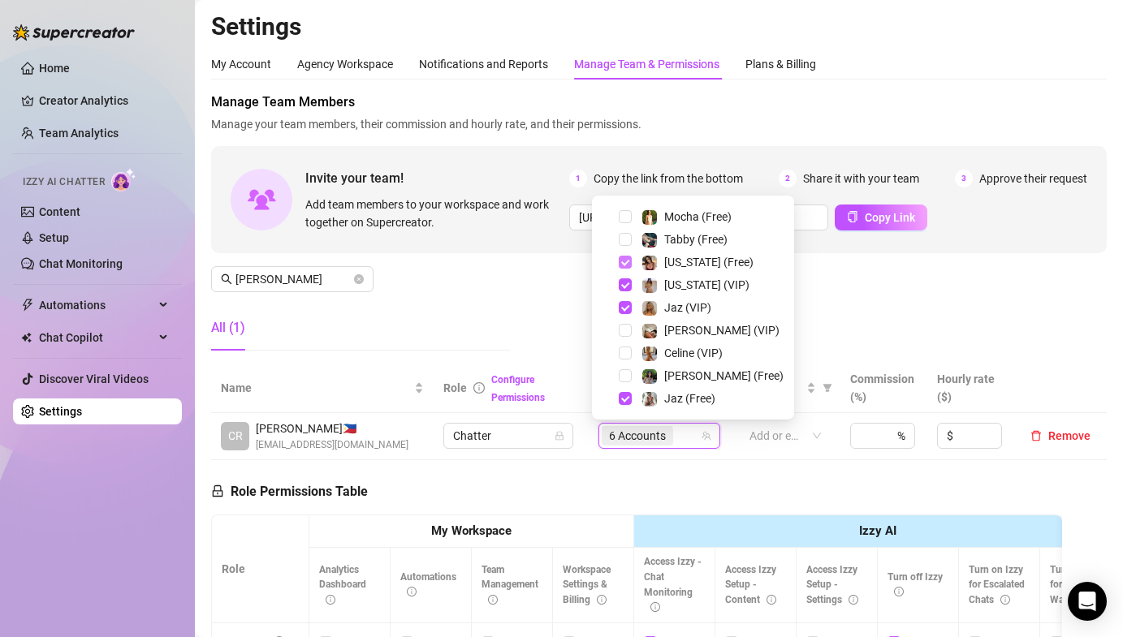
click at [624, 261] on span "Select tree node" at bounding box center [625, 262] width 13 height 13
drag, startPoint x: 623, startPoint y: 284, endPoint x: 666, endPoint y: 283, distance: 43.0
click at [623, 284] on span "Select tree node" at bounding box center [625, 284] width 13 height 13
click at [786, 313] on div "Manage Team Members Manage your team members, their commission and hourly rate,…" at bounding box center [658, 228] width 895 height 271
